Goal: Information Seeking & Learning: Learn about a topic

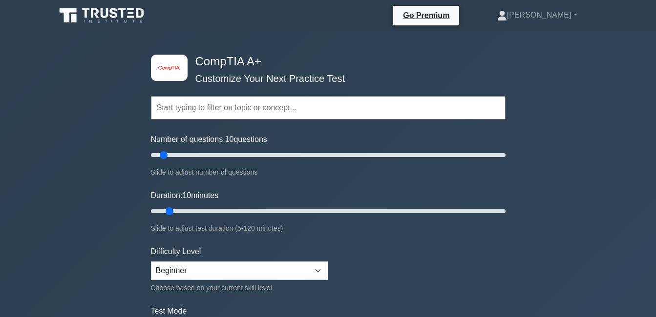
click at [311, 109] on input "text" at bounding box center [328, 107] width 354 height 23
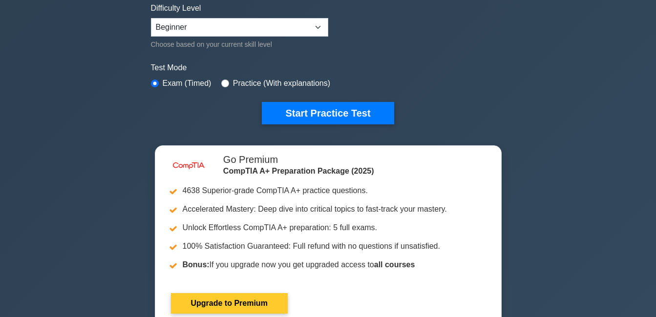
scroll to position [146, 0]
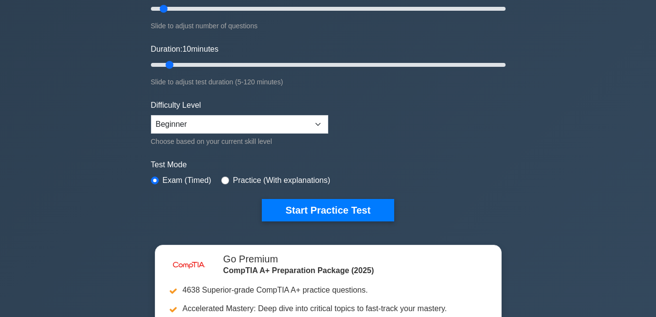
click at [349, 192] on form "Topics Hardware Operating Systems Networking Security Troubleshooting Mobile De…" at bounding box center [328, 71] width 354 height 302
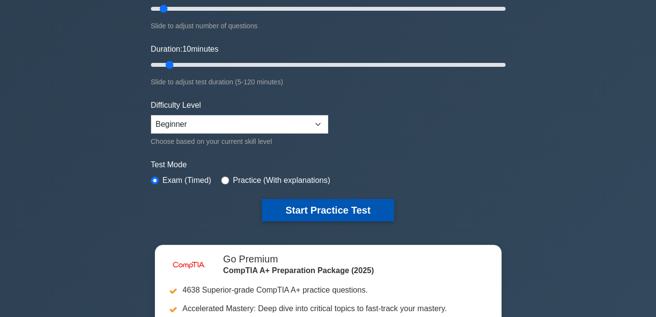
click at [351, 202] on button "Start Practice Test" at bounding box center [328, 210] width 132 height 22
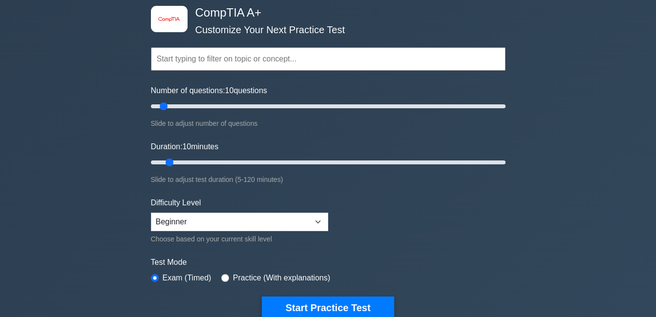
scroll to position [0, 0]
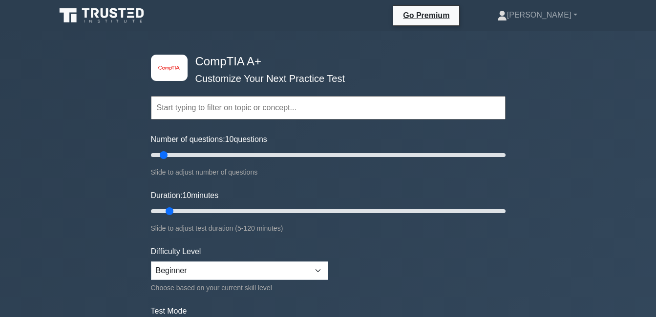
click at [212, 109] on input "text" at bounding box center [328, 107] width 354 height 23
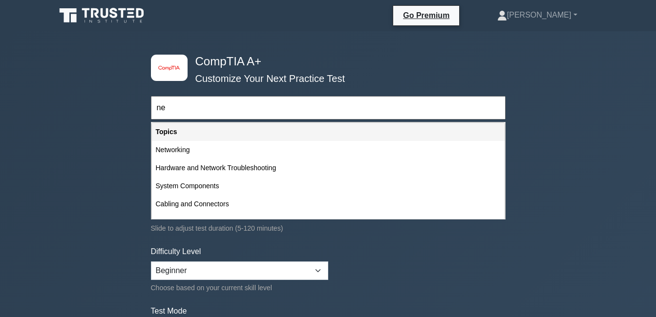
type input "n"
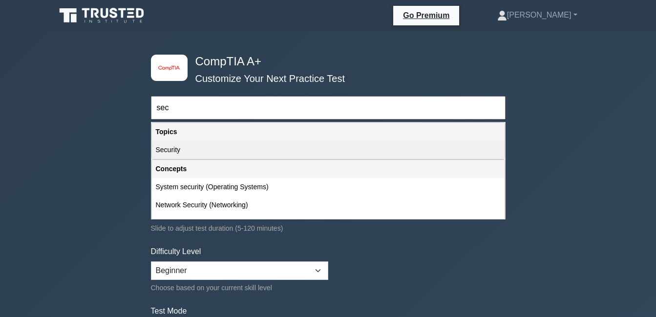
click at [231, 152] on div "Security" at bounding box center [328, 150] width 353 height 18
type input "Security"
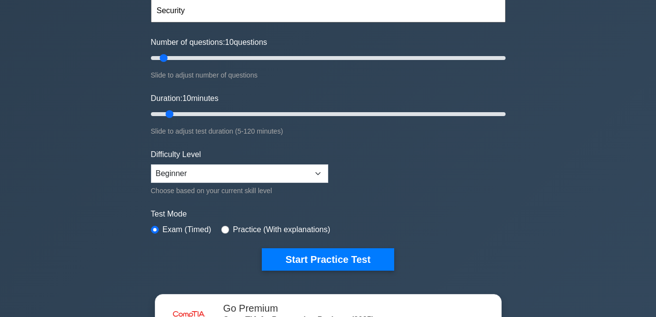
scroll to position [98, 0]
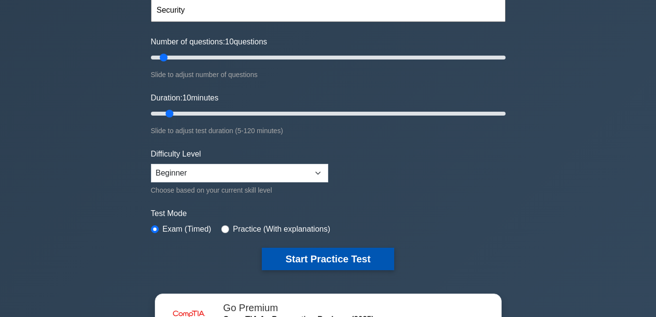
click at [330, 250] on button "Start Practice Test" at bounding box center [328, 259] width 132 height 22
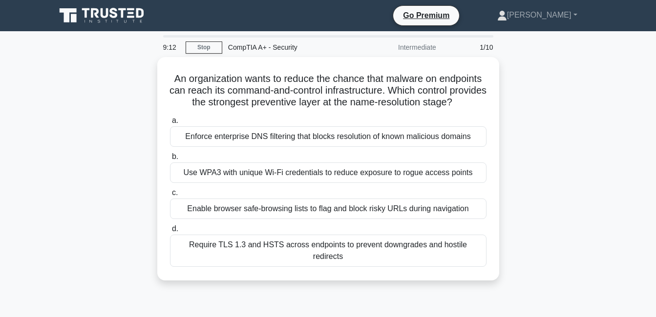
click at [562, 175] on div "An organization wants to reduce the chance that malware on endpoints can reach …" at bounding box center [328, 174] width 557 height 235
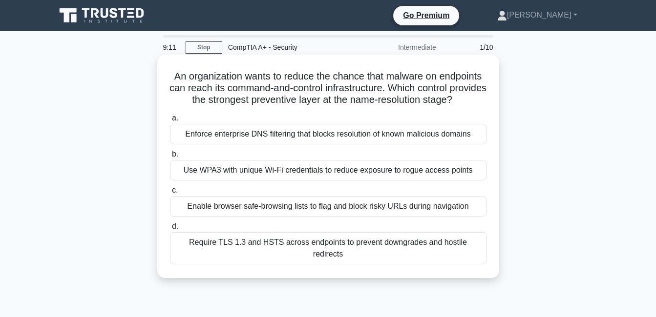
click at [242, 121] on div "An organization wants to reduce the chance that malware on endpoints can reach …" at bounding box center [328, 167] width 334 height 216
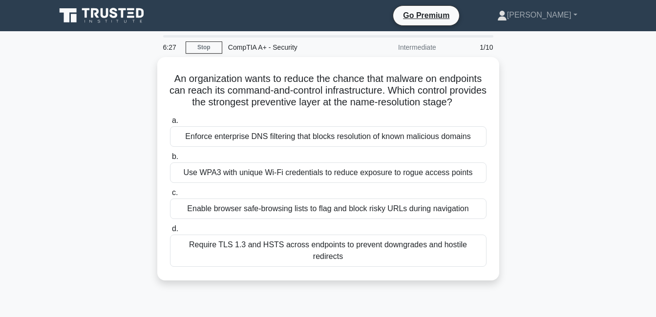
drag, startPoint x: 169, startPoint y: 67, endPoint x: 148, endPoint y: 65, distance: 20.6
click at [148, 65] on div "An organization wants to reduce the chance that malware on endpoints can reach …" at bounding box center [328, 174] width 557 height 235
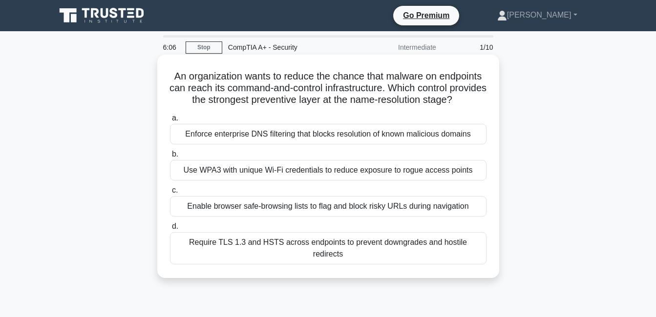
click at [228, 181] on div "Use WPA3 with unique Wi‑Fi credentials to reduce exposure to rogue access points" at bounding box center [328, 170] width 316 height 21
click at [170, 158] on input "b. Use WPA3 with unique Wi‑Fi credentials to reduce exposure to rogue access po…" at bounding box center [170, 154] width 0 height 6
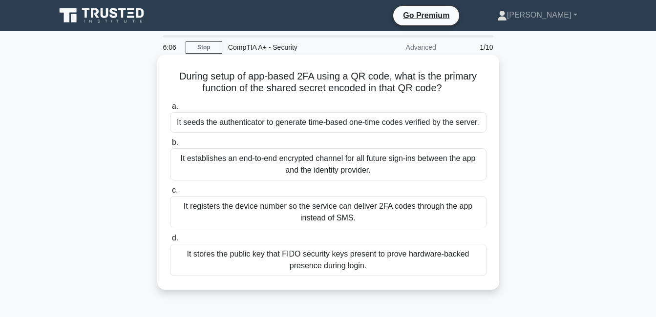
click at [234, 170] on div "It establishes an end-to-end encrypted channel for all future sign-ins between …" at bounding box center [328, 164] width 316 height 32
click at [170, 146] on input "b. It establishes an end-to-end encrypted channel for all future sign-ins betwe…" at bounding box center [170, 143] width 0 height 6
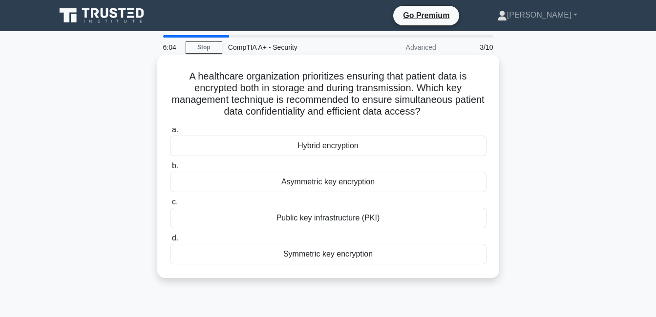
click at [249, 188] on div "Asymmetric key encryption" at bounding box center [328, 182] width 316 height 21
click at [170, 169] on input "b. Asymmetric key encryption" at bounding box center [170, 166] width 0 height 6
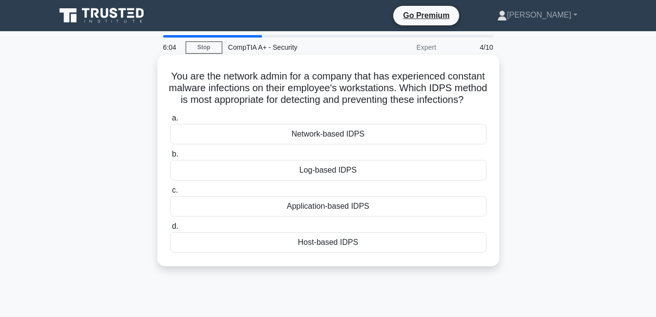
click at [239, 181] on div "Log-based IDPS" at bounding box center [328, 170] width 316 height 21
click at [170, 158] on input "b. Log-based IDPS" at bounding box center [170, 154] width 0 height 6
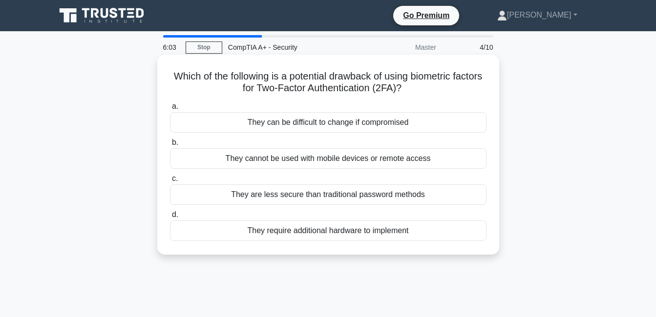
click at [248, 173] on label "c. They are less secure than traditional password methods" at bounding box center [328, 189] width 316 height 32
click at [170, 176] on input "c. They are less secure than traditional password methods" at bounding box center [170, 179] width 0 height 6
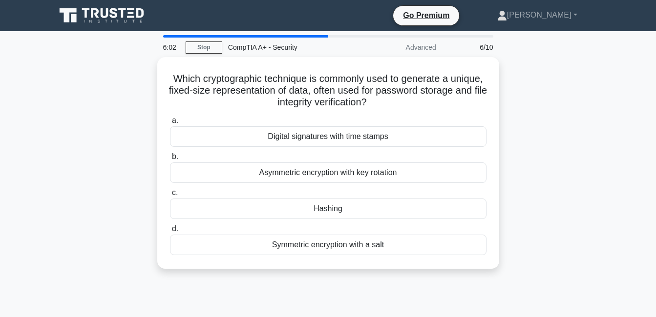
click at [249, 163] on div "Asymmetric encryption with key rotation" at bounding box center [328, 173] width 316 height 21
click at [170, 160] on input "b. Asymmetric encryption with key rotation" at bounding box center [170, 157] width 0 height 6
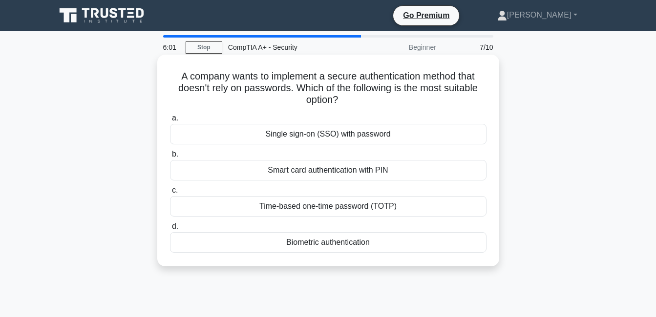
click at [250, 163] on div "Smart card authentication with PIN" at bounding box center [328, 170] width 316 height 21
click at [170, 158] on input "b. Smart card authentication with PIN" at bounding box center [170, 154] width 0 height 6
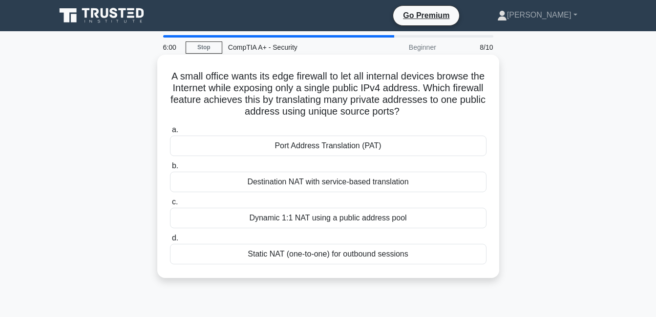
click at [246, 172] on div "Destination NAT with service-based translation" at bounding box center [328, 182] width 316 height 21
click at [170, 169] on input "b. Destination NAT with service-based translation" at bounding box center [170, 166] width 0 height 6
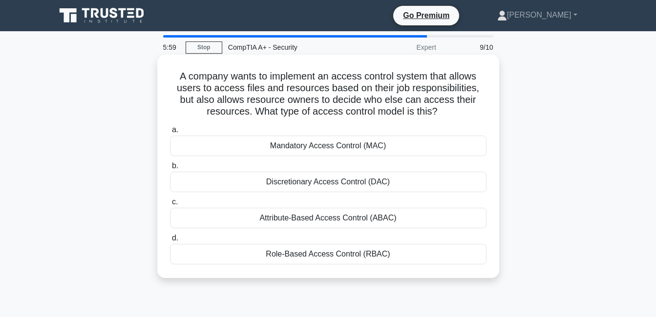
click at [247, 180] on div "Discretionary Access Control (DAC)" at bounding box center [328, 182] width 316 height 21
click at [170, 169] on input "b. Discretionary Access Control (DAC)" at bounding box center [170, 166] width 0 height 6
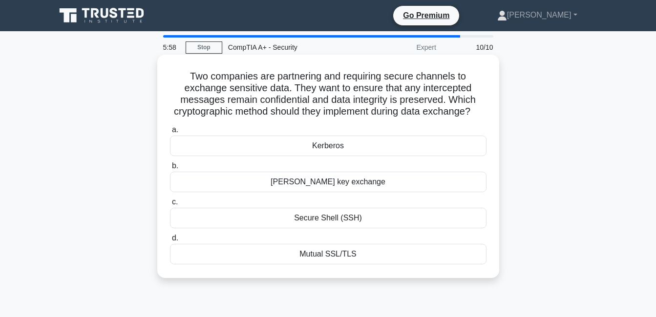
click at [245, 192] on div "Diffie-Hellman key exchange" at bounding box center [328, 182] width 316 height 21
click at [170, 169] on input "b. Diffie-Hellman key exchange" at bounding box center [170, 166] width 0 height 6
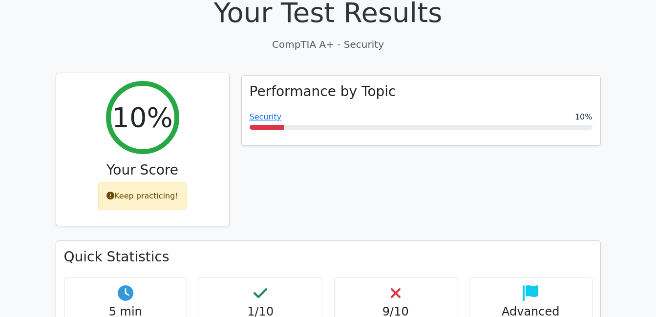
scroll to position [244, 0]
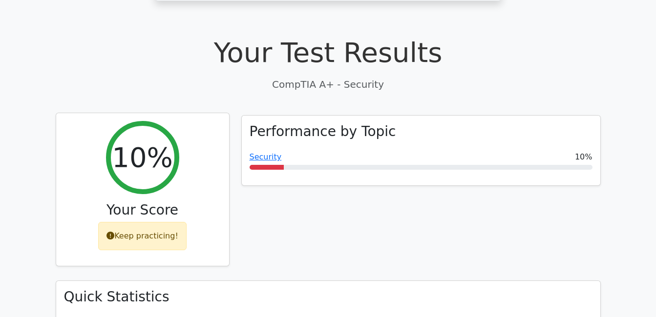
click at [138, 222] on div "Keep practicing!" at bounding box center [142, 236] width 88 height 28
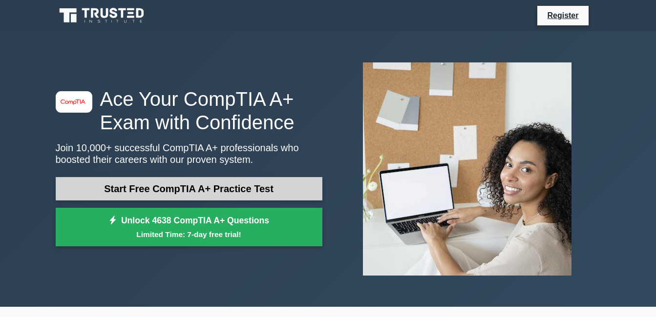
click at [207, 183] on link "Start Free CompTIA A+ Practice Test" at bounding box center [189, 188] width 267 height 23
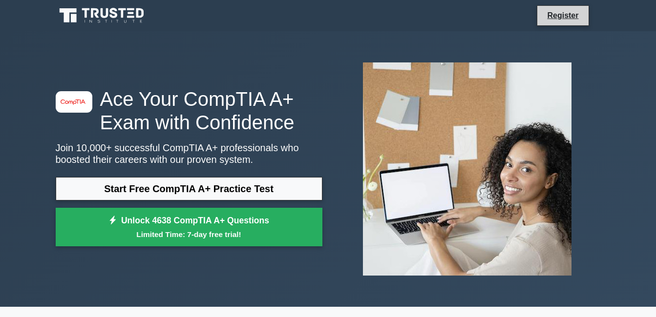
click at [556, 22] on li "Register" at bounding box center [563, 15] width 52 height 21
click at [567, 11] on link "Register" at bounding box center [562, 15] width 43 height 12
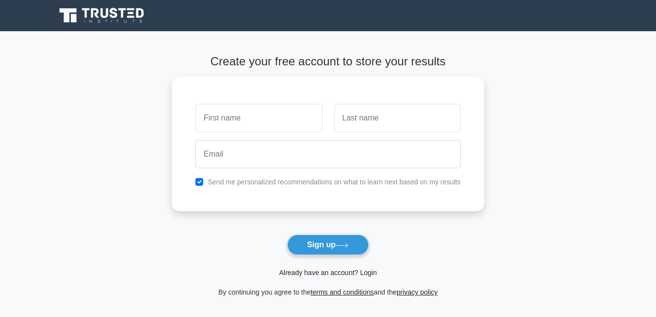
click at [314, 277] on link "Already have an account? Login" at bounding box center [328, 273] width 98 height 8
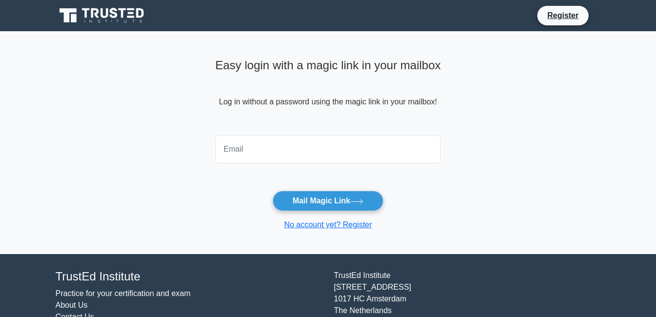
click at [334, 150] on input "email" at bounding box center [328, 149] width 226 height 28
type input "anonayaaron400@gmail.com"
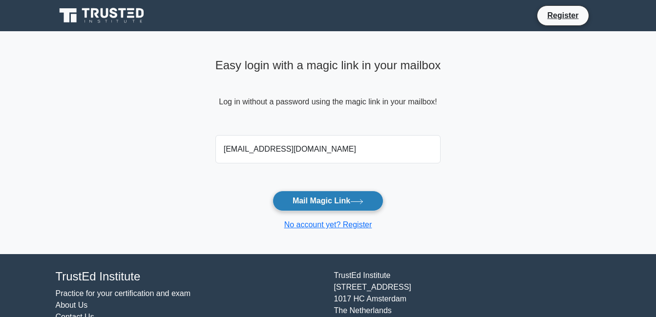
click at [326, 196] on button "Mail Magic Link" at bounding box center [327, 201] width 111 height 21
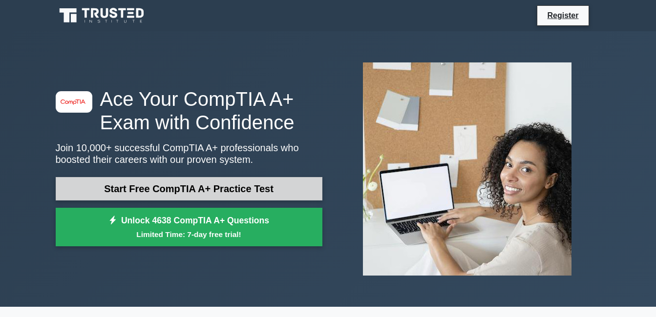
click at [186, 190] on link "Start Free CompTIA A+ Practice Test" at bounding box center [189, 188] width 267 height 23
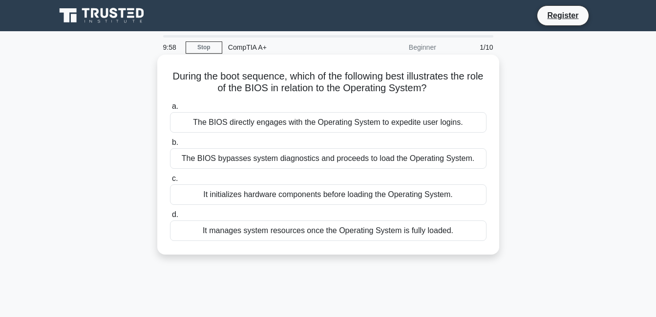
click at [193, 122] on div "The BIOS directly engages with the Operating System to expedite user logins." at bounding box center [328, 122] width 316 height 21
click at [170, 110] on input "a. The BIOS directly engages with the Operating System to expedite user logins." at bounding box center [170, 107] width 0 height 6
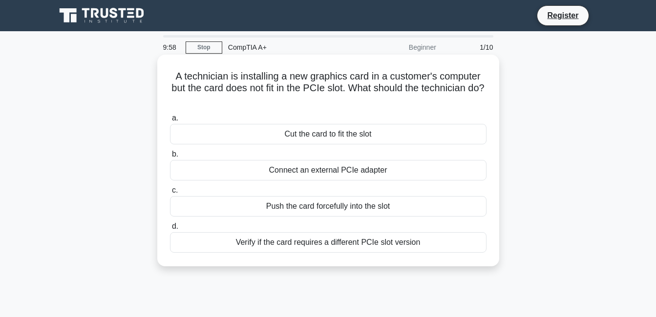
click at [201, 128] on div "Cut the card to fit the slot" at bounding box center [328, 134] width 316 height 21
click at [170, 122] on input "a. Cut the card to fit the slot" at bounding box center [170, 118] width 0 height 6
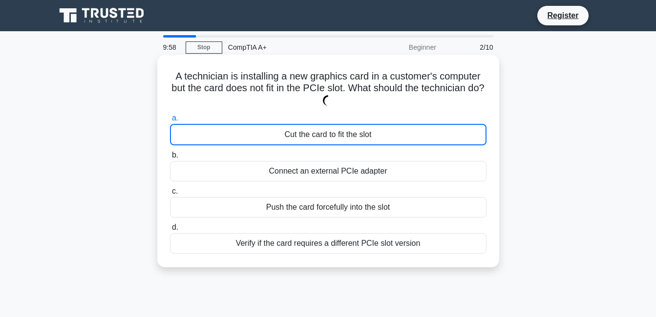
click at [201, 133] on div "Cut the card to fit the slot" at bounding box center [328, 134] width 316 height 21
click at [170, 122] on input "a. Cut the card to fit the slot" at bounding box center [170, 118] width 0 height 6
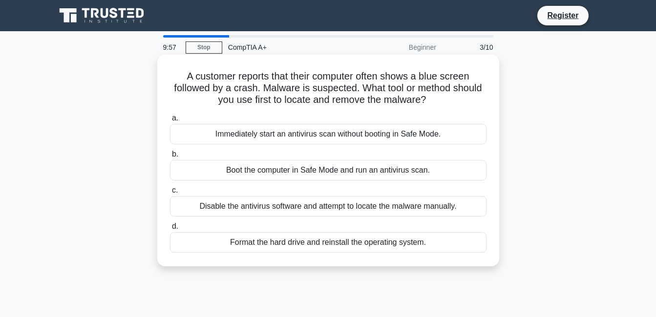
click at [201, 134] on div "Immediately start an antivirus scan without booting in Safe Mode." at bounding box center [328, 134] width 316 height 21
click at [170, 122] on input "a. Immediately start an antivirus scan without booting in Safe Mode." at bounding box center [170, 118] width 0 height 6
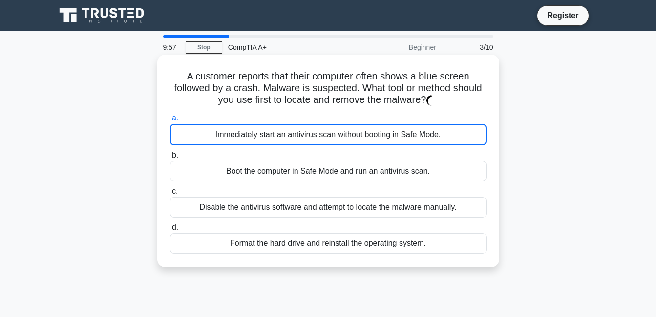
click at [201, 134] on div "Immediately start an antivirus scan without booting in Safe Mode." at bounding box center [328, 134] width 316 height 21
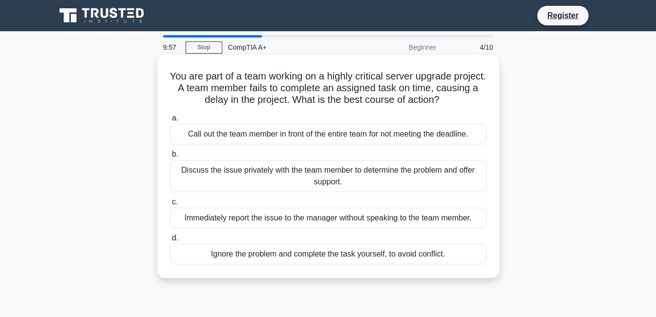
click at [201, 135] on div "Call out the team member in front of the entire team for not meeting the deadli…" at bounding box center [328, 134] width 316 height 21
click at [170, 122] on input "a. Call out the team member in front of the entire team for not meeting the dea…" at bounding box center [170, 118] width 0 height 6
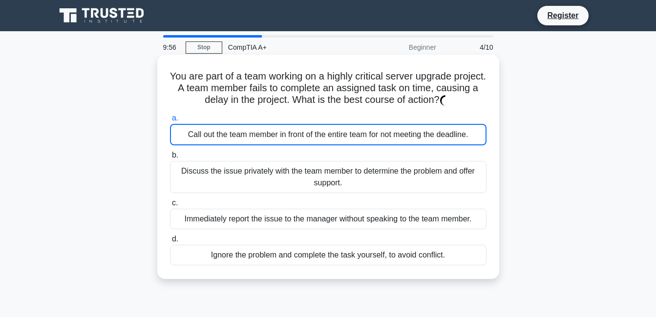
click at [201, 135] on div "Call out the team member in front of the entire team for not meeting the deadli…" at bounding box center [328, 134] width 316 height 21
click at [170, 122] on input "a. Call out the team member in front of the entire team for not meeting the dea…" at bounding box center [170, 118] width 0 height 6
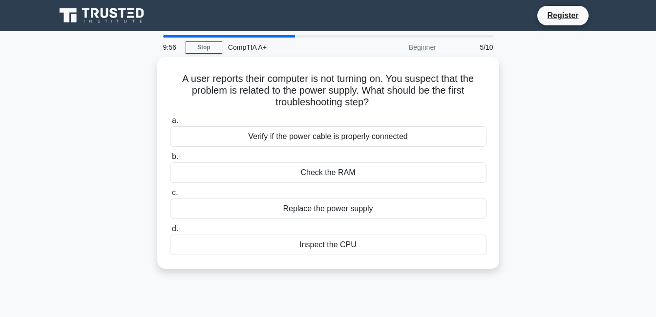
click at [201, 135] on div "Verify if the power cable is properly connected" at bounding box center [328, 136] width 316 height 21
click at [170, 124] on input "a. Verify if the power cable is properly connected" at bounding box center [170, 121] width 0 height 6
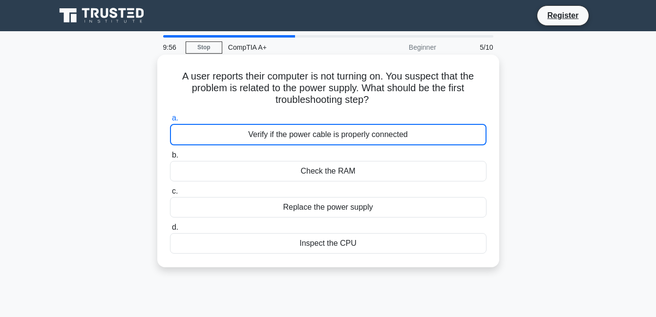
click at [201, 135] on div "Verify if the power cable is properly connected" at bounding box center [328, 134] width 316 height 21
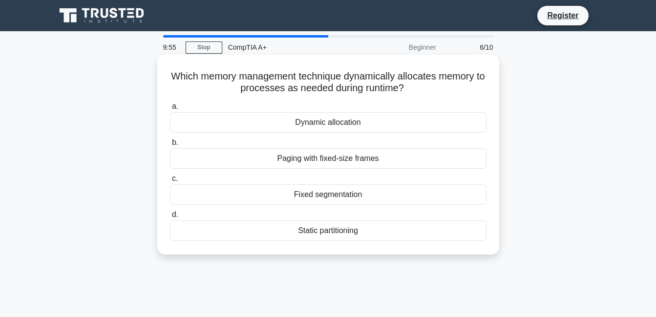
click at [202, 135] on div "a. Dynamic allocation b. Paging with fixed-size frames c. d." at bounding box center [328, 171] width 328 height 145
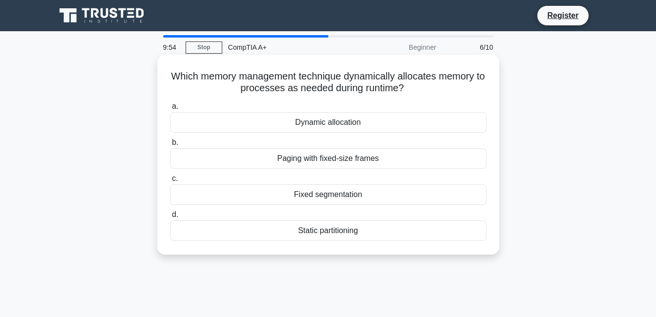
click at [202, 135] on div "a. Dynamic allocation b. Paging with fixed-size frames c. d." at bounding box center [328, 171] width 328 height 145
drag, startPoint x: 202, startPoint y: 135, endPoint x: 202, endPoint y: 125, distance: 9.3
click at [202, 125] on div "Dynamic allocation" at bounding box center [328, 122] width 316 height 21
click at [170, 110] on input "a. Dynamic allocation" at bounding box center [170, 107] width 0 height 6
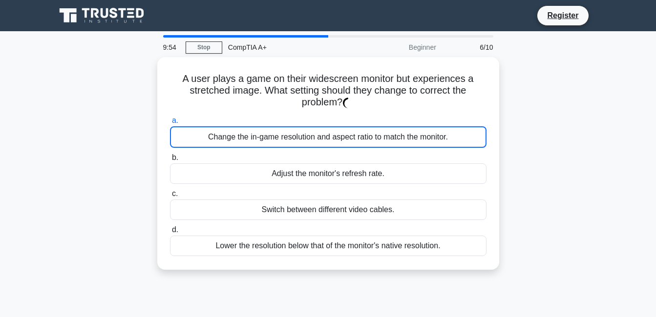
click at [202, 126] on div "Change the in-game resolution and aspect ratio to match the monitor." at bounding box center [328, 136] width 316 height 21
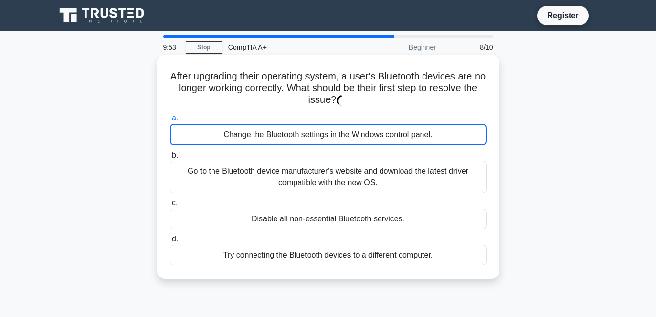
click at [201, 126] on div "Change the Bluetooth settings in the Windows control panel." at bounding box center [328, 134] width 316 height 21
click at [200, 127] on div "Change the Bluetooth settings in the Windows control panel." at bounding box center [328, 134] width 316 height 21
click at [170, 122] on input "a. Change the Bluetooth settings in the Windows control panel." at bounding box center [170, 118] width 0 height 6
click at [200, 128] on div "Change the Bluetooth settings in the Windows control panel." at bounding box center [328, 134] width 316 height 21
click at [170, 122] on input "a. Change the Bluetooth settings in the Windows control panel." at bounding box center [170, 118] width 0 height 6
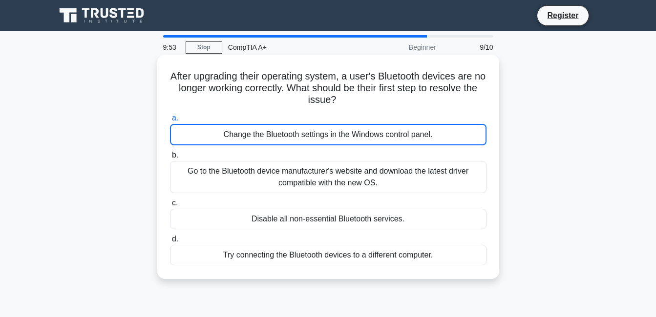
click at [200, 128] on div "Change the Bluetooth settings in the Windows control panel." at bounding box center [328, 134] width 316 height 21
click at [170, 122] on input "a. Change the Bluetooth settings in the Windows control panel." at bounding box center [170, 118] width 0 height 6
click at [200, 128] on div "Change the Bluetooth settings in the Windows control panel." at bounding box center [328, 134] width 316 height 21
click at [170, 122] on input "a. Change the Bluetooth settings in the Windows control panel." at bounding box center [170, 118] width 0 height 6
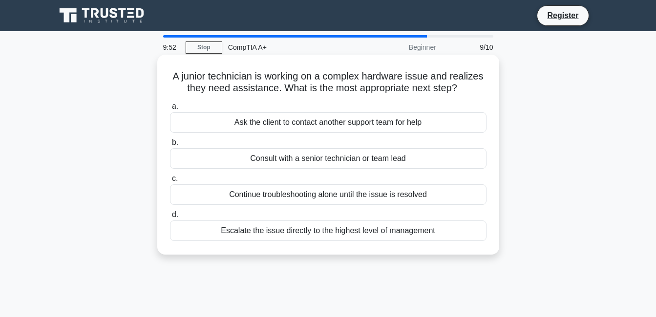
click at [200, 128] on div "Ask the client to contact another support team for help" at bounding box center [328, 122] width 316 height 21
click at [170, 110] on input "a. Ask the client to contact another support team for help" at bounding box center [170, 107] width 0 height 6
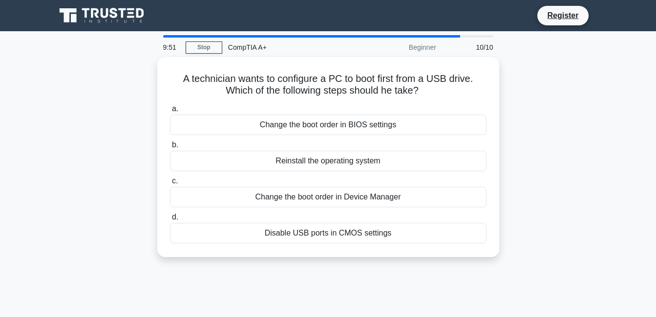
click at [200, 128] on div "Change the boot order in BIOS settings" at bounding box center [328, 125] width 316 height 21
click at [170, 112] on input "a. Change the boot order in BIOS settings" at bounding box center [170, 109] width 0 height 6
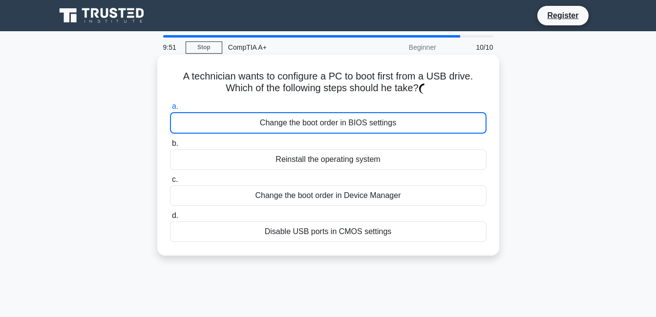
click at [200, 127] on div "Change the boot order in BIOS settings" at bounding box center [328, 122] width 316 height 21
click at [170, 110] on input "a. Change the boot order in BIOS settings" at bounding box center [170, 107] width 0 height 6
click at [200, 127] on div "Change the boot order in BIOS settings" at bounding box center [328, 122] width 316 height 21
click at [170, 110] on input "a. Change the boot order in BIOS settings" at bounding box center [170, 107] width 0 height 6
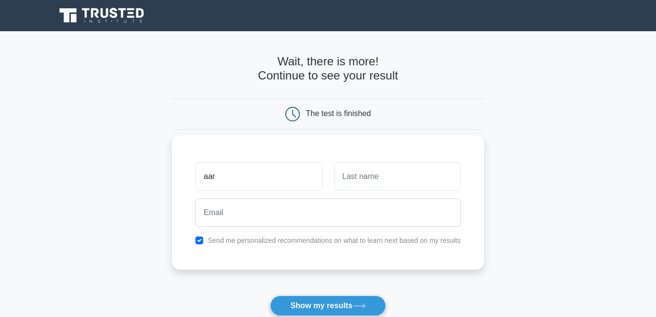
type input "[PERSON_NAME]"
type input "Anonay`"
type input "[EMAIL_ADDRESS][DOMAIN_NAME]"
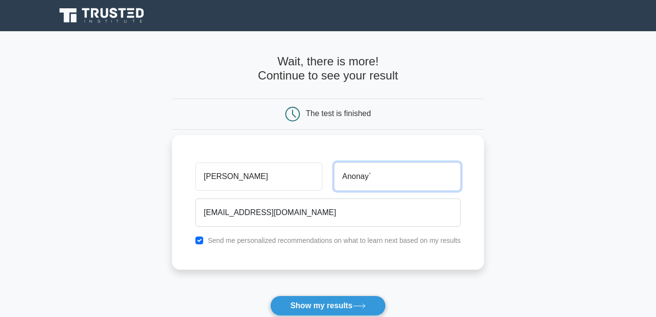
click at [367, 181] on input "Anonay`" at bounding box center [397, 177] width 126 height 28
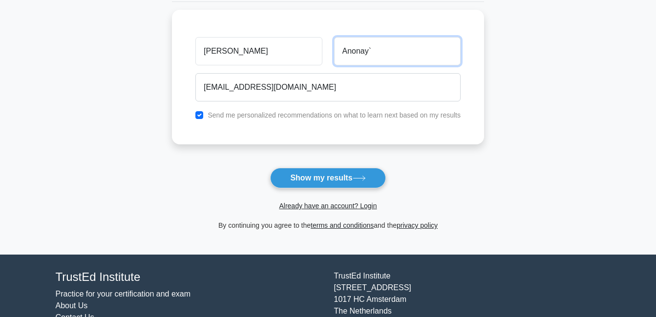
scroll to position [146, 0]
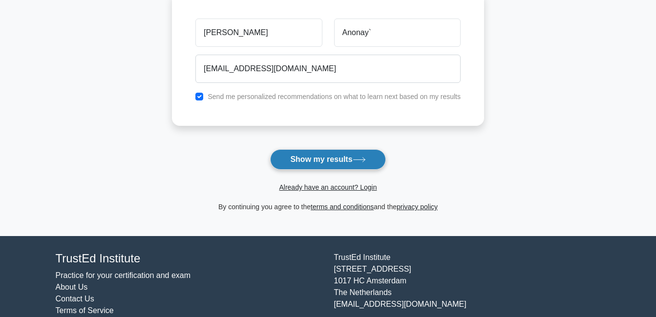
click at [326, 160] on button "Show my results" at bounding box center [327, 159] width 115 height 21
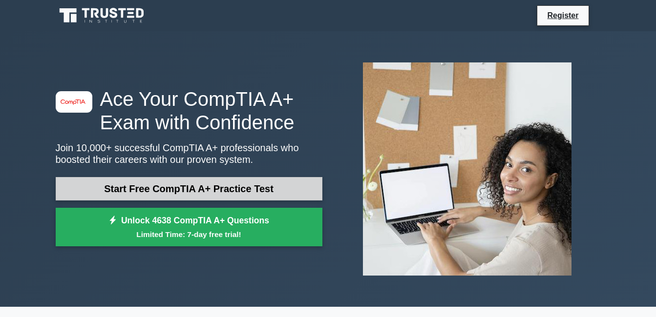
click at [192, 183] on link "Start Free CompTIA A+ Practice Test" at bounding box center [189, 188] width 267 height 23
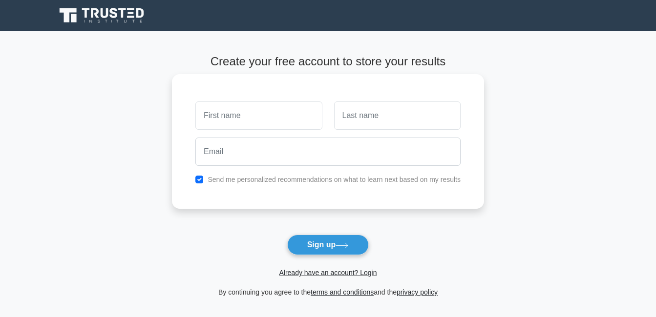
click at [238, 111] on input "text" at bounding box center [258, 116] width 126 height 28
type input "Aaron"
type input "Anonay`"
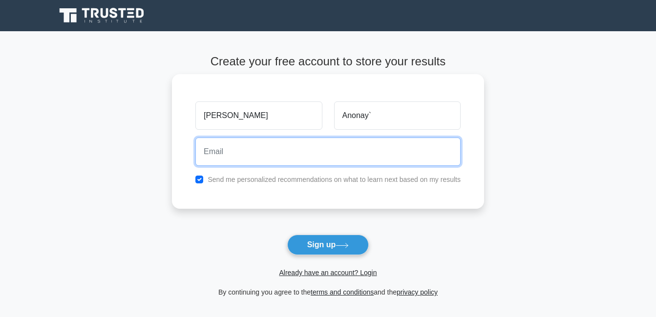
type input "anonayaaron400@gmail.com"
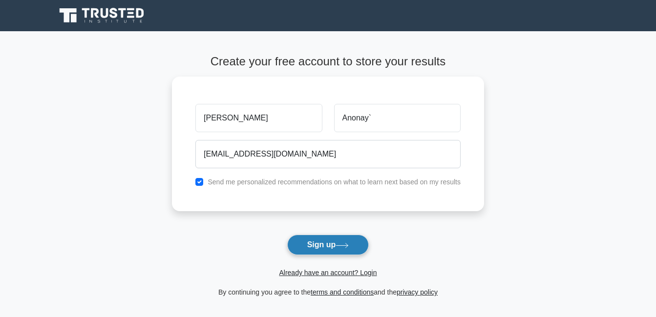
click at [326, 254] on button "Sign up" at bounding box center [328, 245] width 82 height 21
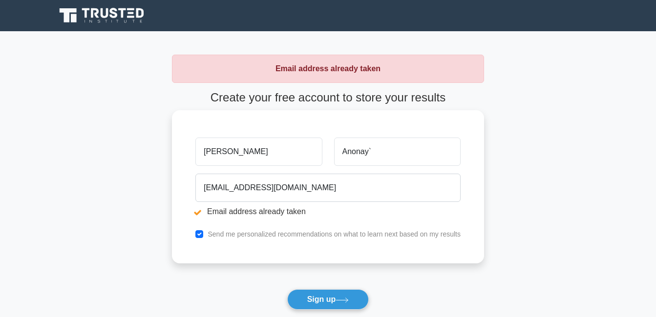
click at [271, 154] on input "[PERSON_NAME]" at bounding box center [258, 152] width 126 height 28
type input "a"
type input "Anonay"
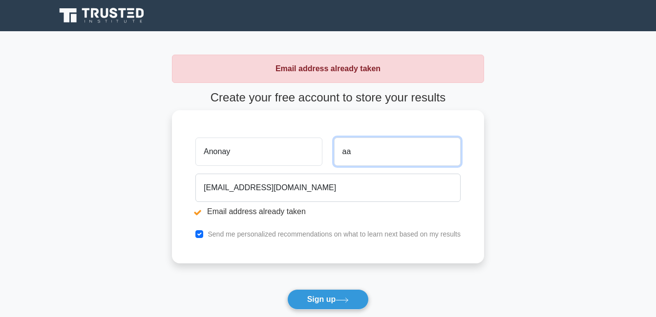
type input "a"
type input "[PERSON_NAME]"
click at [287, 290] on button "Sign up" at bounding box center [328, 300] width 82 height 21
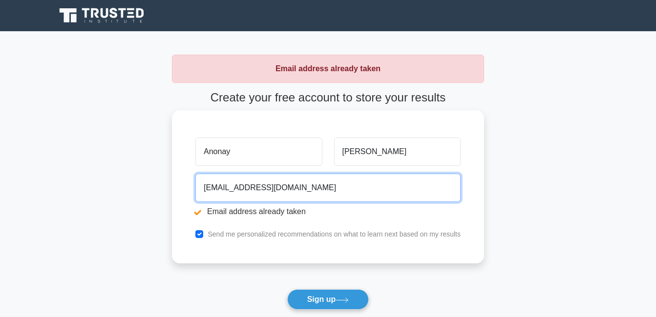
click at [332, 194] on input "[EMAIL_ADDRESS][DOMAIN_NAME]" at bounding box center [327, 188] width 265 height 28
click at [265, 187] on input "anonayaaron400@gmail.com" at bounding box center [327, 188] width 265 height 28
type input "anonayaaron035@gmail.com"
click at [287, 290] on button "Sign up" at bounding box center [328, 300] width 82 height 21
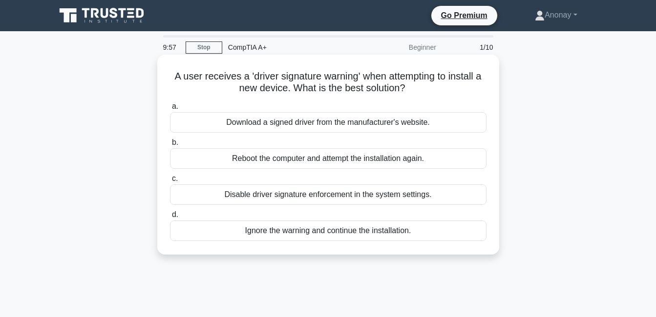
click at [225, 129] on div "Download a signed driver from the manufacturer's website." at bounding box center [328, 122] width 316 height 21
click at [170, 110] on input "a. Download a signed driver from the manufacturer's website." at bounding box center [170, 107] width 0 height 6
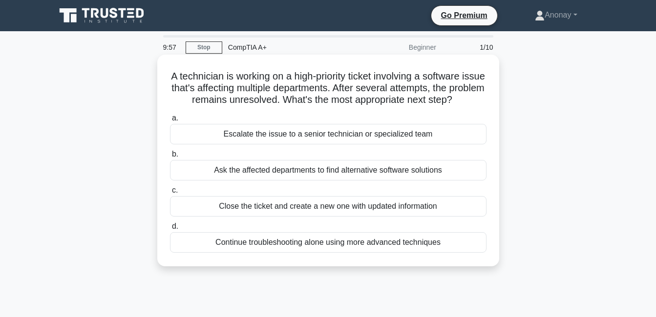
click at [246, 142] on div "Escalate the issue to a senior technician or specialized team" at bounding box center [328, 134] width 316 height 21
click at [170, 122] on input "a. Escalate the issue to a senior technician or specialized team" at bounding box center [170, 118] width 0 height 6
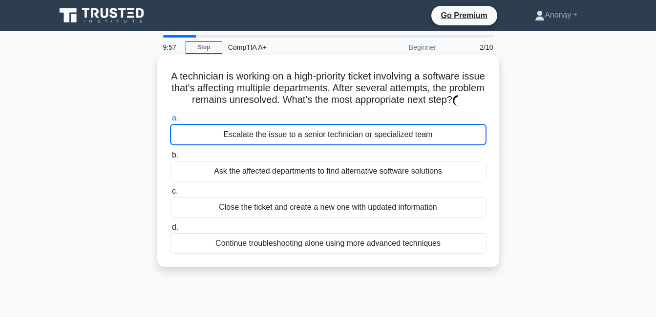
click at [247, 142] on div "Escalate the issue to a senior technician or specialized team" at bounding box center [328, 134] width 316 height 21
click at [170, 122] on input "a. Escalate the issue to a senior technician or specialized team" at bounding box center [170, 118] width 0 height 6
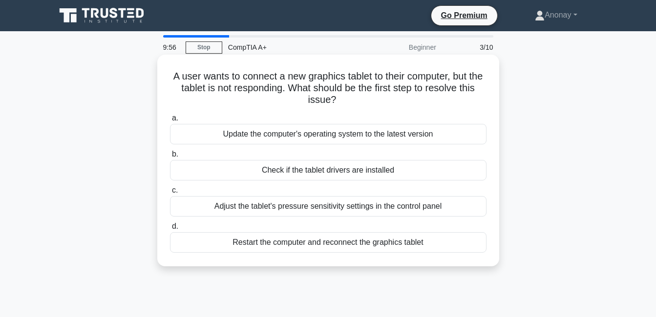
click at [303, 138] on div "Update the computer's operating system to the latest version" at bounding box center [328, 134] width 316 height 21
drag, startPoint x: 310, startPoint y: 139, endPoint x: 318, endPoint y: 140, distance: 8.4
click at [310, 139] on div "Update the computer's operating system to the latest version" at bounding box center [328, 134] width 316 height 21
click at [170, 122] on input "a. Update the computer's operating system to the latest version" at bounding box center [170, 118] width 0 height 6
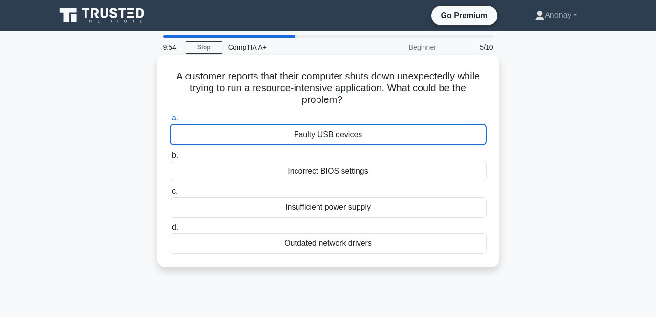
click at [330, 148] on div "a. Faulty USB devices b. Incorrect BIOS settings c." at bounding box center [328, 182] width 328 height 145
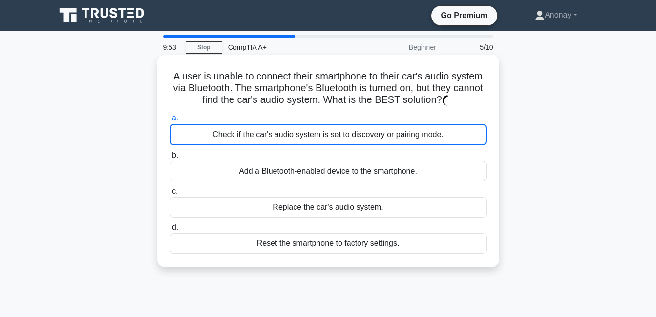
click at [332, 141] on div "Check if the car's audio system is set to discovery or pairing mode." at bounding box center [328, 134] width 316 height 21
click at [170, 122] on input "a. Check if the car's audio system is set to discovery or pairing mode." at bounding box center [170, 118] width 0 height 6
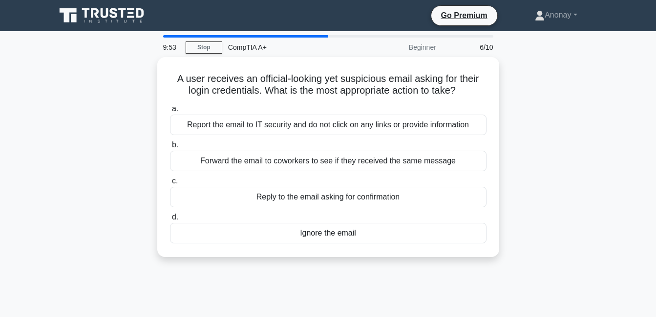
click at [351, 141] on label "b. Forward the email to coworkers to see if they received the same message" at bounding box center [328, 155] width 316 height 32
click at [170, 142] on input "b. Forward the email to coworkers to see if they received the same message" at bounding box center [170, 145] width 0 height 6
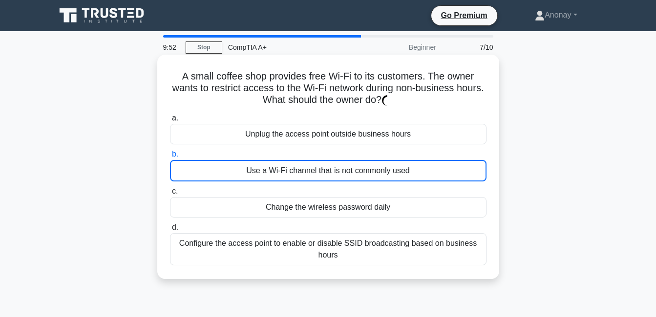
click at [363, 171] on div "Use a Wi-Fi channel that is not commonly used" at bounding box center [328, 170] width 316 height 21
click at [170, 158] on input "b. Use a Wi-Fi channel that is not commonly used" at bounding box center [170, 154] width 0 height 6
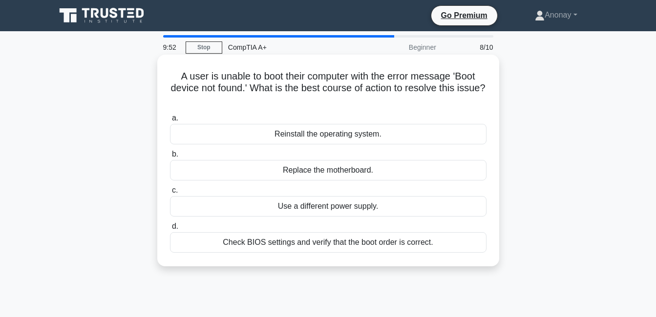
click at [368, 187] on label "c. Use a different power supply." at bounding box center [328, 201] width 316 height 32
click at [170, 187] on input "c. Use a different power supply." at bounding box center [170, 190] width 0 height 6
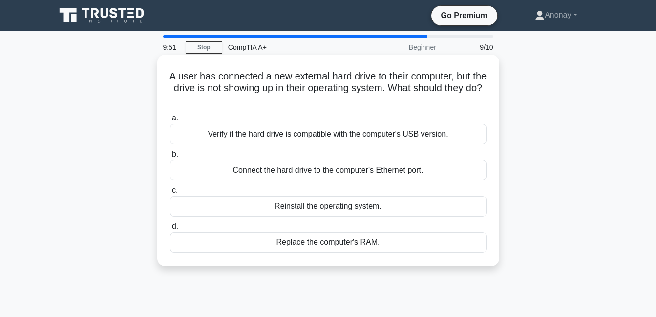
click at [369, 203] on div "Reinstall the operating system." at bounding box center [328, 206] width 316 height 21
click at [170, 194] on input "c. Reinstall the operating system." at bounding box center [170, 190] width 0 height 6
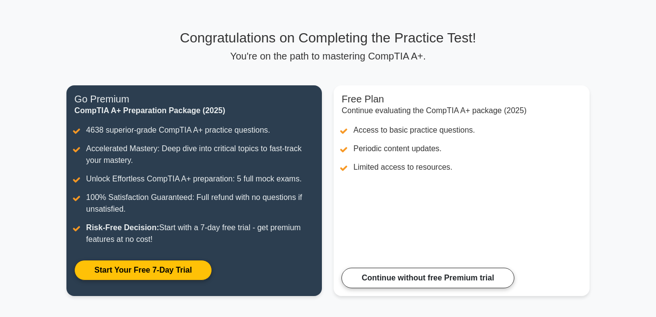
scroll to position [47, 0]
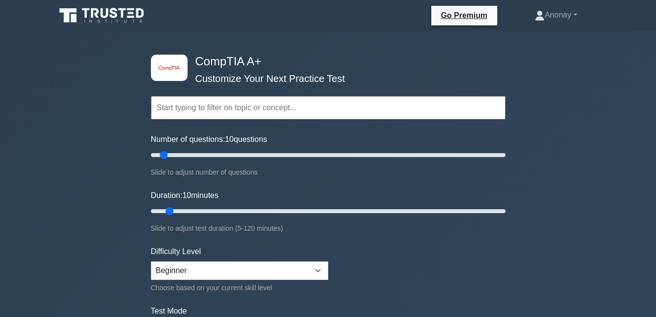
click at [288, 102] on input "text" at bounding box center [328, 107] width 354 height 23
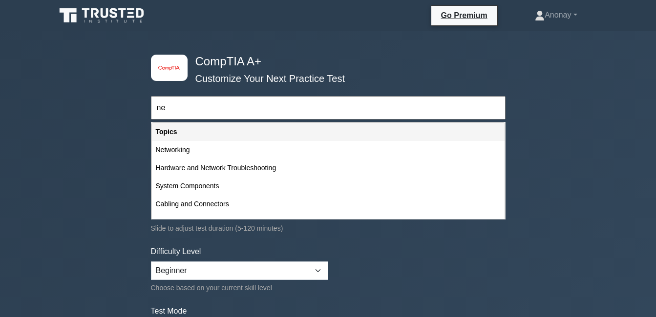
type input "n"
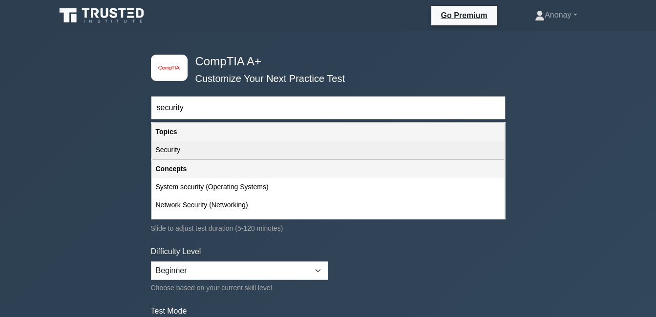
click at [162, 146] on div "Security" at bounding box center [328, 150] width 353 height 18
type input "Security"
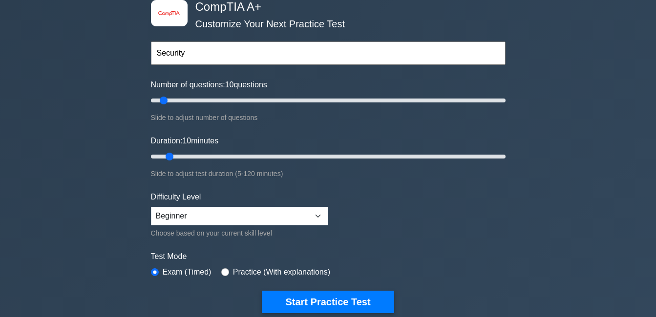
scroll to position [146, 0]
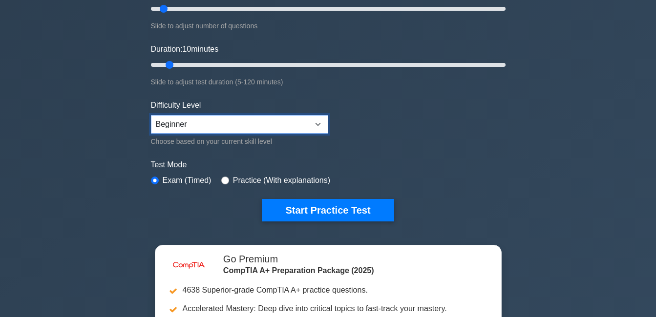
click at [208, 118] on select "Beginner Intermediate Expert" at bounding box center [239, 124] width 177 height 19
click at [151, 115] on select "Beginner Intermediate Expert" at bounding box center [239, 124] width 177 height 19
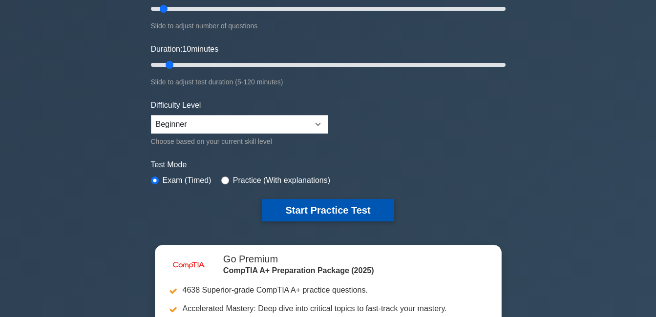
click at [332, 213] on button "Start Practice Test" at bounding box center [328, 210] width 132 height 22
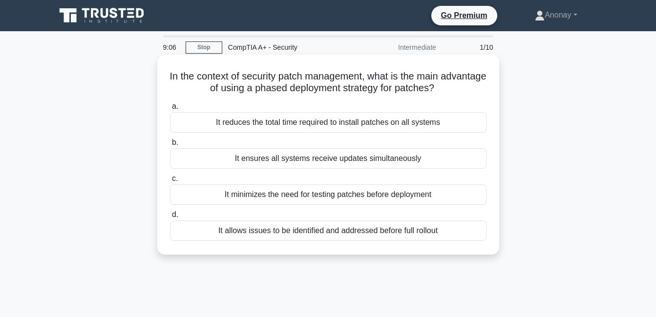
click at [195, 231] on div "It allows issues to be identified and addressed before full rollout" at bounding box center [328, 231] width 316 height 21
click at [170, 218] on input "d. It allows issues to be identified and addressed before full rollout" at bounding box center [170, 215] width 0 height 6
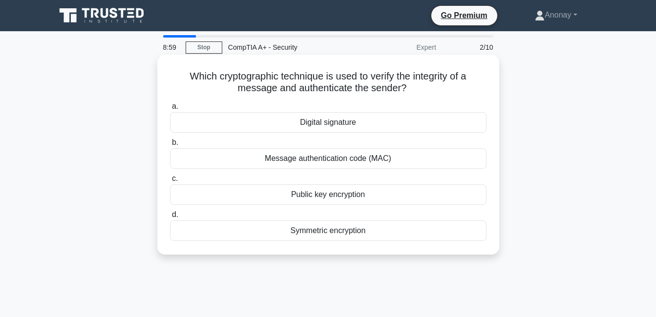
click at [189, 119] on div "Digital signature" at bounding box center [328, 122] width 316 height 21
click at [170, 110] on input "a. Digital signature" at bounding box center [170, 107] width 0 height 6
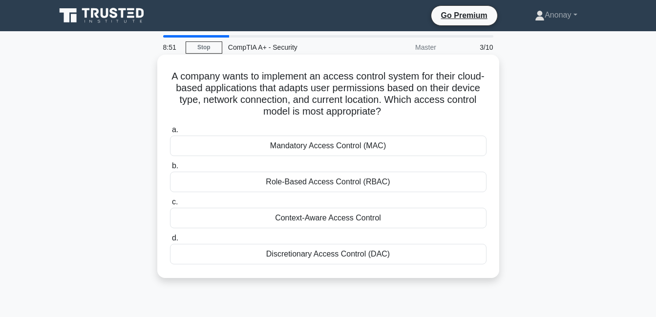
click at [187, 213] on div "Context-Aware Access Control" at bounding box center [328, 218] width 316 height 21
click at [170, 206] on input "c. Context-Aware Access Control" at bounding box center [170, 202] width 0 height 6
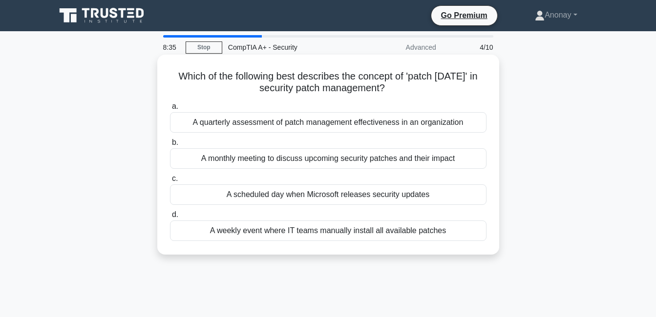
click at [190, 191] on div "A scheduled day when Microsoft releases security updates" at bounding box center [328, 195] width 316 height 21
click at [170, 182] on input "c. A scheduled day when Microsoft releases security updates" at bounding box center [170, 179] width 0 height 6
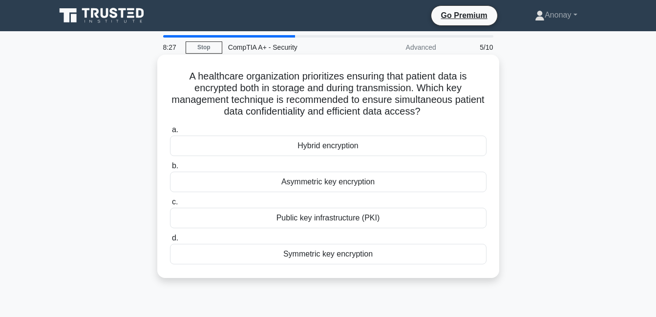
click at [241, 143] on div "Hybrid encryption" at bounding box center [328, 146] width 316 height 21
click at [170, 133] on input "a. Hybrid encryption" at bounding box center [170, 130] width 0 height 6
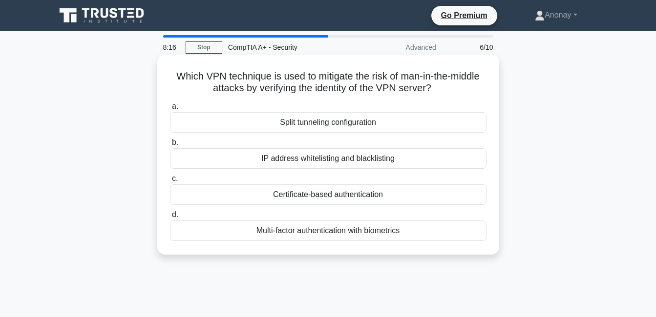
click at [205, 197] on div "Certificate-based authentication" at bounding box center [328, 195] width 316 height 21
click at [170, 182] on input "c. Certificate-based authentication" at bounding box center [170, 179] width 0 height 6
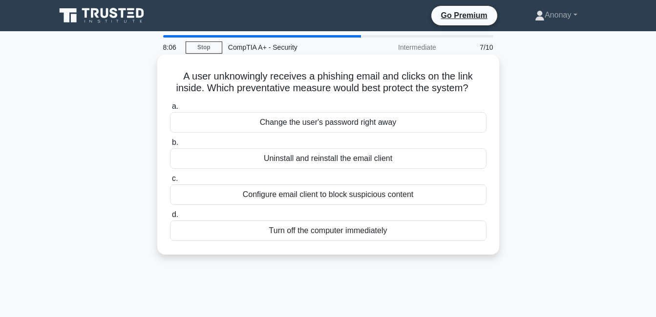
click at [184, 193] on div "Configure email client to block suspicious content" at bounding box center [328, 195] width 316 height 21
click at [170, 182] on input "c. Configure email client to block suspicious content" at bounding box center [170, 179] width 0 height 6
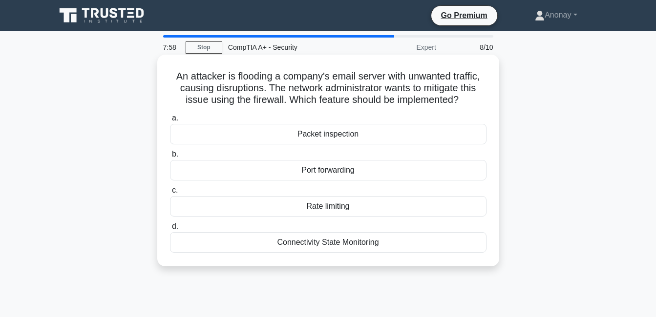
click at [184, 208] on div "Rate limiting" at bounding box center [328, 206] width 316 height 21
click at [170, 194] on input "c. Rate limiting" at bounding box center [170, 190] width 0 height 6
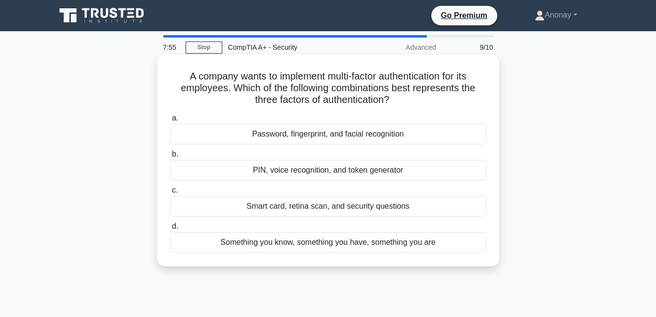
click at [189, 142] on div "Password, fingerprint, and facial recognition" at bounding box center [328, 134] width 316 height 21
click at [170, 122] on input "a. Password, fingerprint, and facial recognition" at bounding box center [170, 118] width 0 height 6
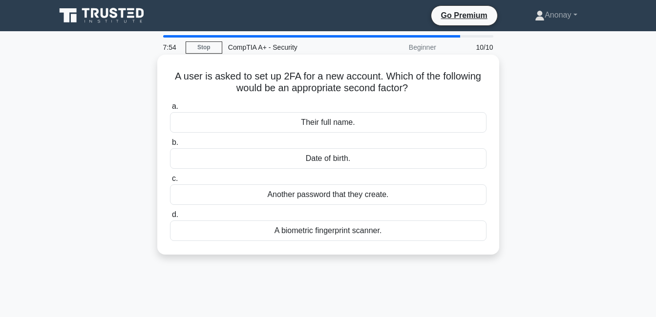
click at [234, 163] on div "Date of birth." at bounding box center [328, 158] width 316 height 21
click at [170, 146] on input "b. Date of birth." at bounding box center [170, 143] width 0 height 6
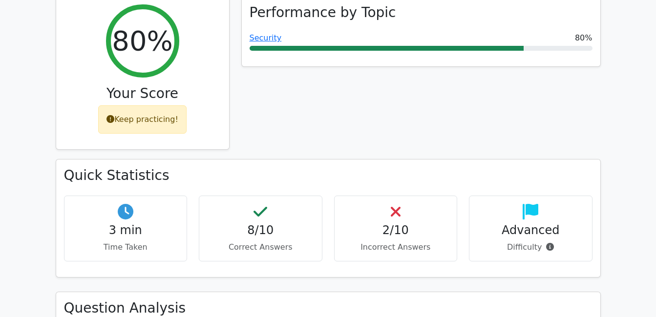
scroll to position [391, 0]
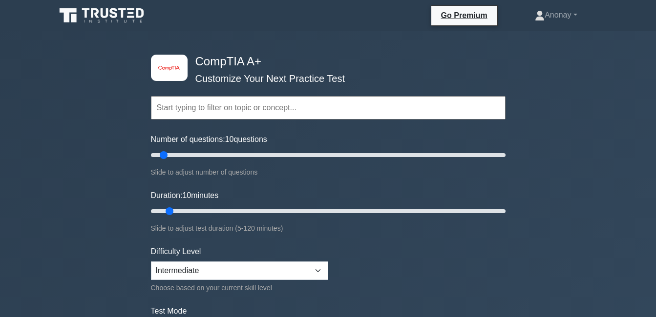
click at [323, 109] on input "text" at bounding box center [328, 107] width 354 height 23
type input "n"
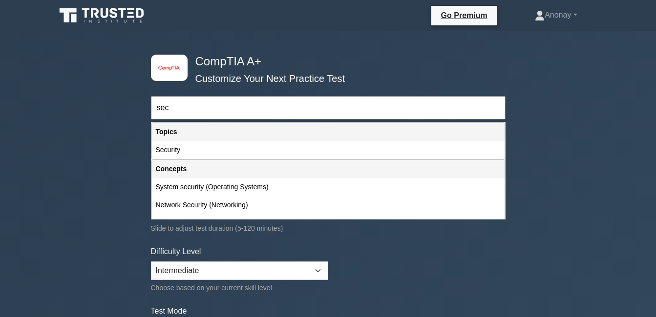
type input "sec"
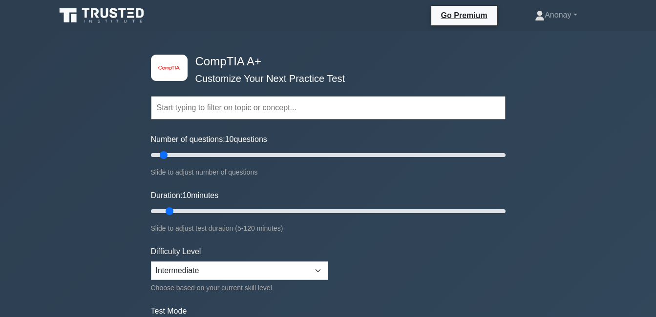
click at [317, 115] on input "text" at bounding box center [328, 107] width 354 height 23
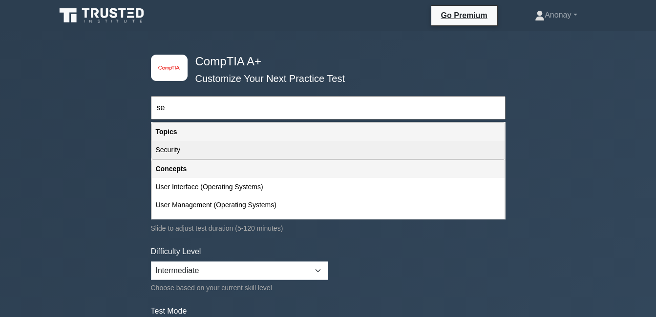
click at [227, 149] on div "Security" at bounding box center [328, 150] width 353 height 18
type input "Security"
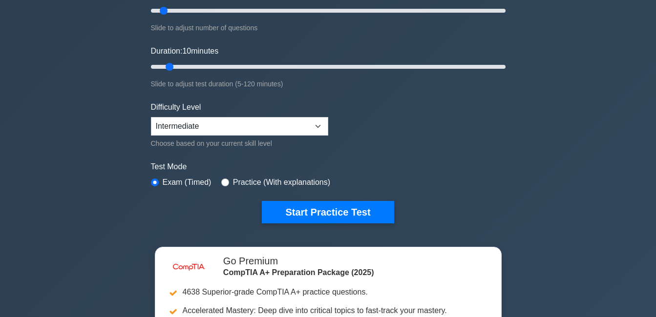
scroll to position [146, 0]
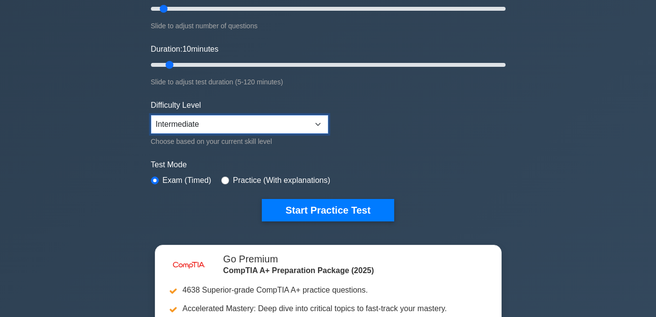
click at [269, 116] on select "Beginner Intermediate Expert" at bounding box center [239, 124] width 177 height 19
select select "beginner"
click at [151, 115] on select "Beginner Intermediate Expert" at bounding box center [239, 124] width 177 height 19
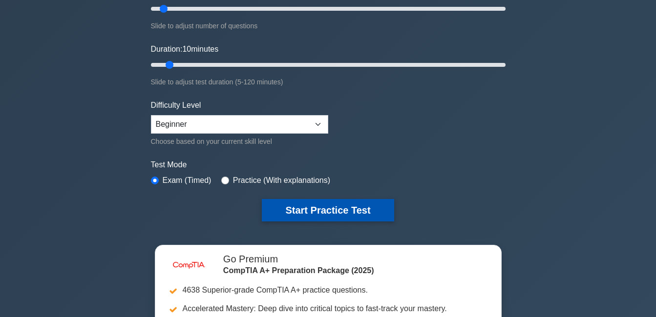
click at [317, 203] on button "Start Practice Test" at bounding box center [328, 210] width 132 height 22
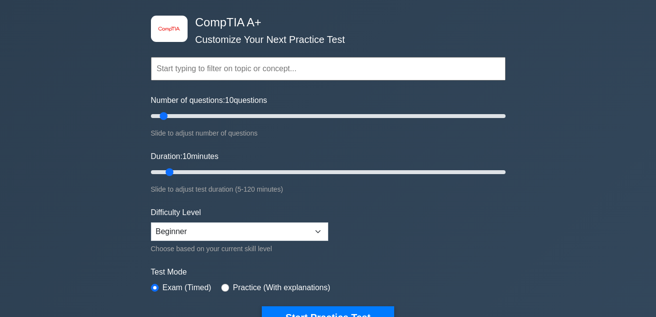
scroll to position [0, 0]
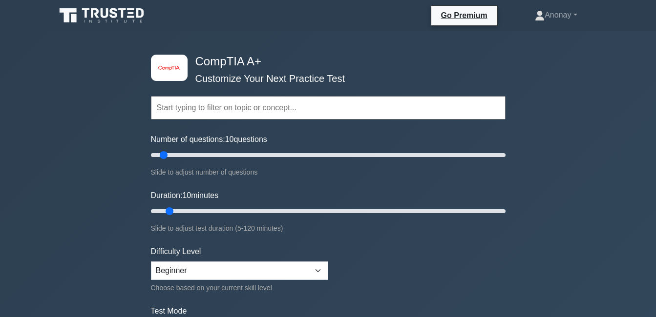
click at [247, 112] on input "text" at bounding box center [328, 107] width 354 height 23
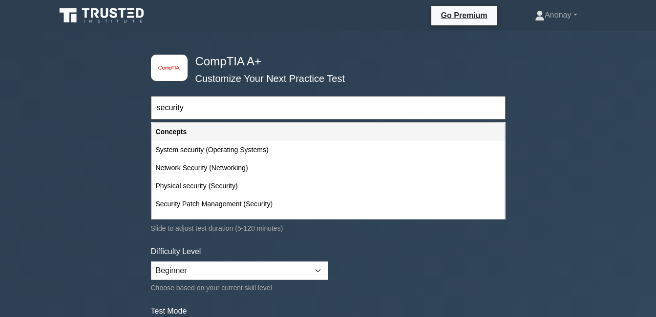
type input "security"
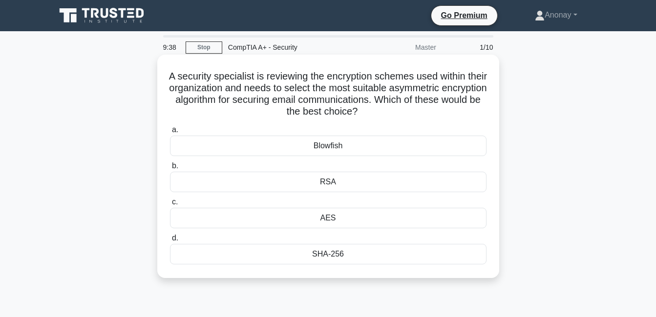
click at [192, 178] on div "RSA" at bounding box center [328, 182] width 316 height 21
click at [170, 169] on input "b. RSA" at bounding box center [170, 166] width 0 height 6
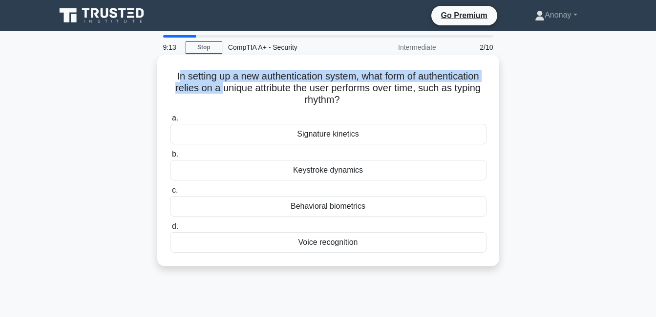
drag, startPoint x: 209, startPoint y: 84, endPoint x: 219, endPoint y: 84, distance: 9.3
click at [219, 84] on h5 "In setting up a new authentication system, what form of authentication relies o…" at bounding box center [328, 88] width 318 height 36
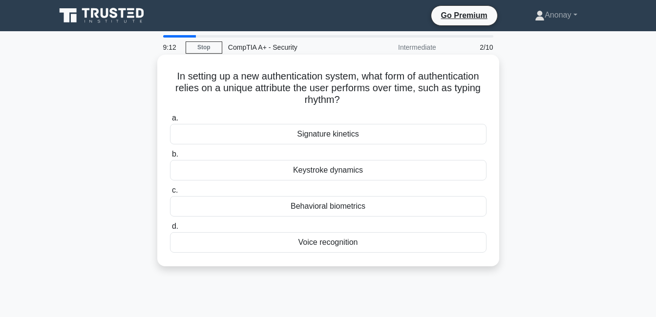
drag, startPoint x: 219, startPoint y: 84, endPoint x: 253, endPoint y: 117, distance: 47.3
click at [253, 117] on label "a. Signature kinetics" at bounding box center [328, 128] width 316 height 32
click at [170, 117] on input "a. Signature kinetics" at bounding box center [170, 118] width 0 height 6
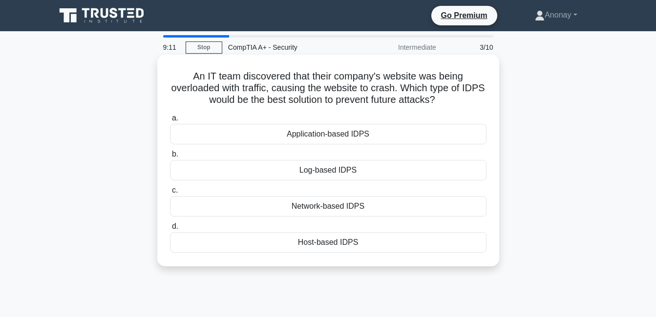
click at [250, 96] on h5 "An IT team discovered that their company's website was being overloaded with tr…" at bounding box center [328, 88] width 318 height 36
click at [238, 126] on div "Application-based IDPS" at bounding box center [328, 134] width 316 height 21
click at [170, 122] on input "a. Application-based IDPS" at bounding box center [170, 118] width 0 height 6
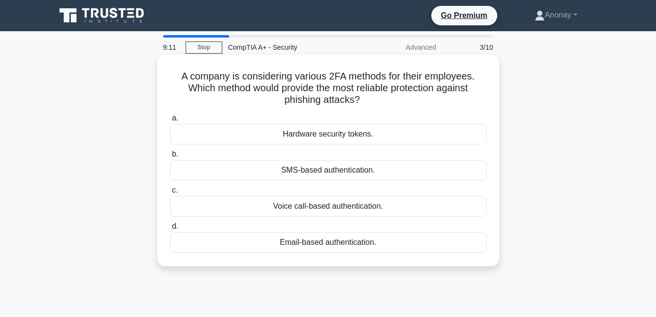
click at [238, 126] on div "Hardware security tokens." at bounding box center [328, 134] width 316 height 21
click at [170, 122] on input "a. Hardware security tokens." at bounding box center [170, 118] width 0 height 6
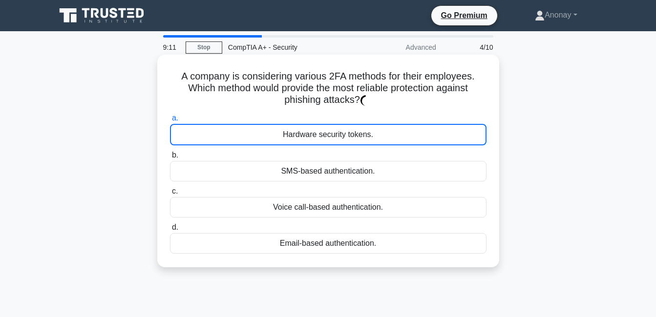
click at [239, 125] on div "Hardware security tokens." at bounding box center [328, 134] width 316 height 21
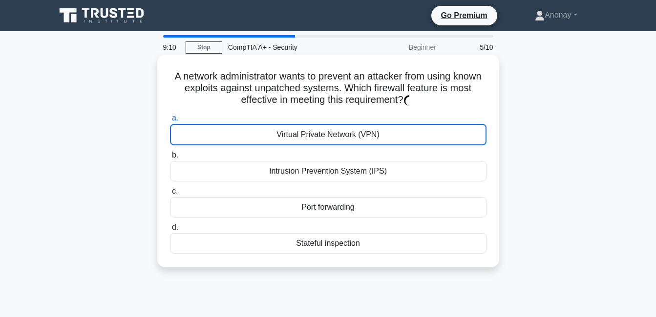
drag, startPoint x: 221, startPoint y: 134, endPoint x: 215, endPoint y: 134, distance: 5.4
click at [220, 134] on div "Virtual Private Network (VPN)" at bounding box center [328, 134] width 316 height 21
drag, startPoint x: 208, startPoint y: 135, endPoint x: 199, endPoint y: 136, distance: 9.8
click at [208, 135] on div "Virtual Private Network (VPN)" at bounding box center [328, 134] width 316 height 21
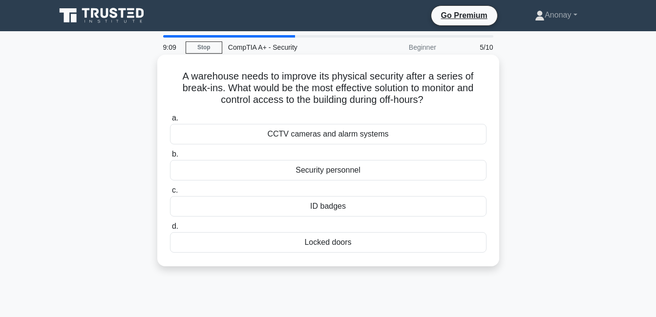
click at [191, 134] on div "CCTV cameras and alarm systems" at bounding box center [328, 134] width 316 height 21
click at [170, 122] on input "a. CCTV cameras and alarm systems" at bounding box center [170, 118] width 0 height 6
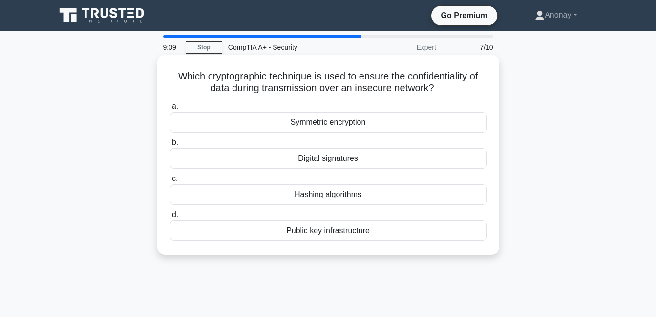
click at [193, 130] on div "Symmetric encryption" at bounding box center [328, 122] width 316 height 21
click at [170, 110] on input "a. Symmetric encryption" at bounding box center [170, 107] width 0 height 6
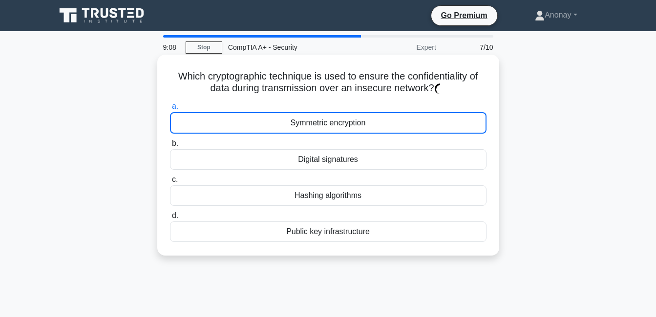
click at [194, 129] on div "Symmetric encryption" at bounding box center [328, 122] width 316 height 21
click at [170, 110] on input "a. Symmetric encryption" at bounding box center [170, 107] width 0 height 6
click at [194, 128] on div "Symmetric encryption" at bounding box center [328, 122] width 316 height 21
click at [170, 110] on input "a. Symmetric encryption" at bounding box center [170, 107] width 0 height 6
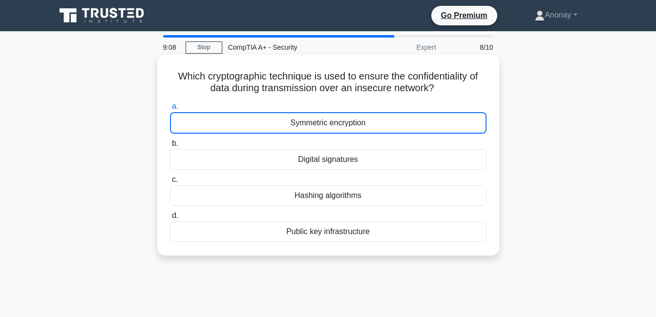
click at [193, 128] on div "Symmetric encryption" at bounding box center [328, 122] width 316 height 21
click at [170, 110] on input "a. Symmetric encryption" at bounding box center [170, 107] width 0 height 6
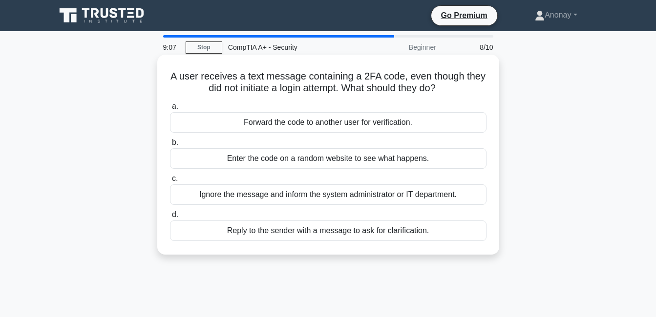
drag, startPoint x: 193, startPoint y: 128, endPoint x: 188, endPoint y: 120, distance: 9.9
click at [188, 118] on div "Forward the code to another user for verification." at bounding box center [328, 122] width 316 height 21
click at [170, 110] on input "a. Forward the code to another user for verification." at bounding box center [170, 107] width 0 height 6
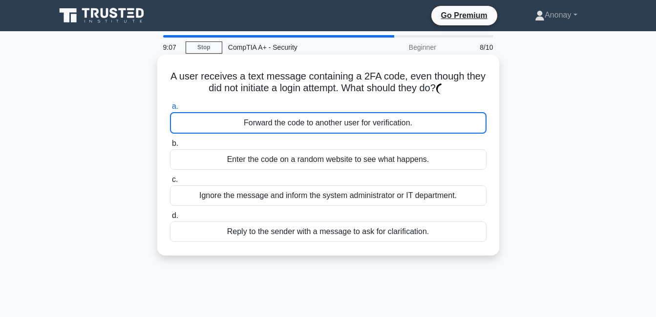
click at [187, 124] on div "Forward the code to another user for verification." at bounding box center [328, 122] width 316 height 21
click at [170, 110] on input "a. Forward the code to another user for verification." at bounding box center [170, 107] width 0 height 6
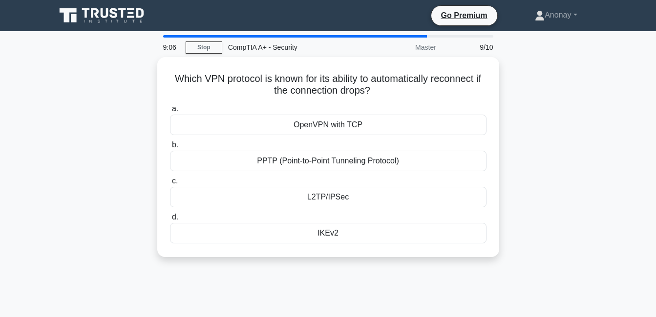
click at [187, 124] on div "OpenVPN with TCP" at bounding box center [328, 125] width 316 height 21
click at [170, 112] on input "a. OpenVPN with TCP" at bounding box center [170, 109] width 0 height 6
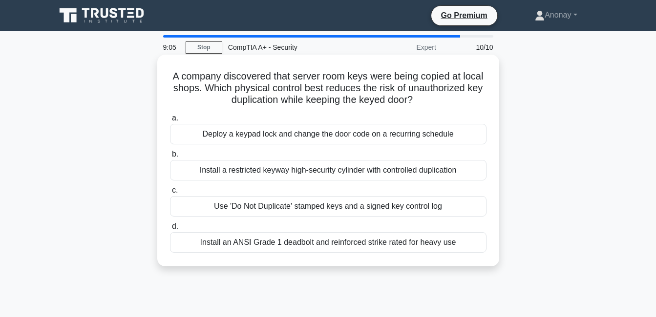
click at [186, 124] on label "a. Deploy a keypad lock and change the door code on a recurring schedule" at bounding box center [328, 128] width 316 height 32
click at [170, 122] on input "a. Deploy a keypad lock and change the door code on a recurring schedule" at bounding box center [170, 118] width 0 height 6
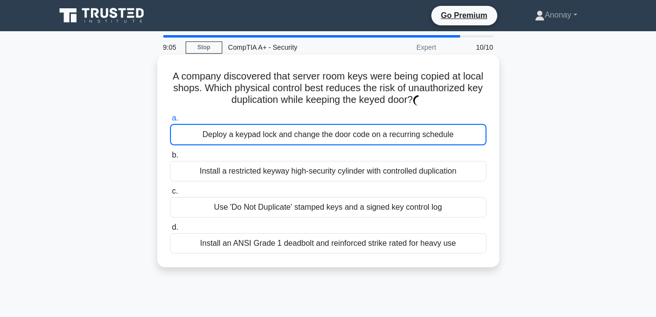
click at [185, 131] on div "Deploy a keypad lock and change the door code on a recurring schedule" at bounding box center [328, 134] width 316 height 21
click at [170, 122] on input "a. Deploy a keypad lock and change the door code on a recurring schedule" at bounding box center [170, 118] width 0 height 6
click at [182, 136] on div "Deploy a keypad lock and change the door code on a recurring schedule" at bounding box center [328, 134] width 316 height 21
click at [170, 122] on input "a. Deploy a keypad lock and change the door code on a recurring schedule" at bounding box center [170, 118] width 0 height 6
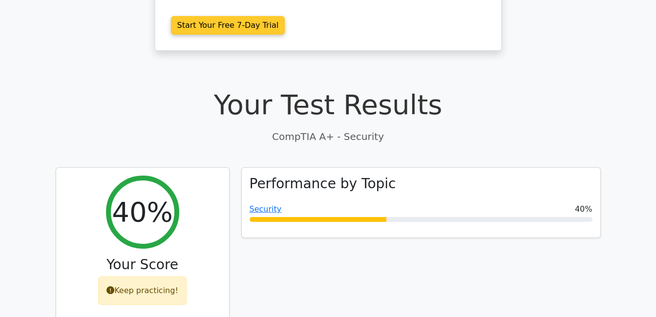
scroll to position [195, 0]
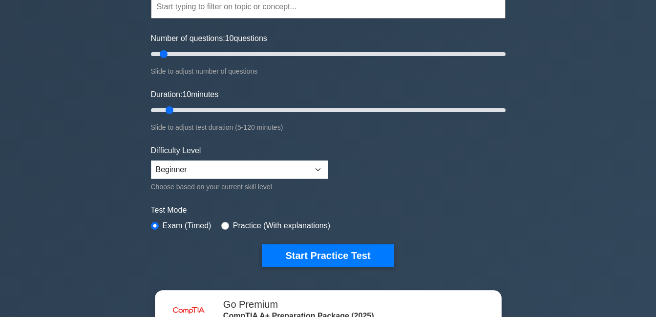
scroll to position [98, 0]
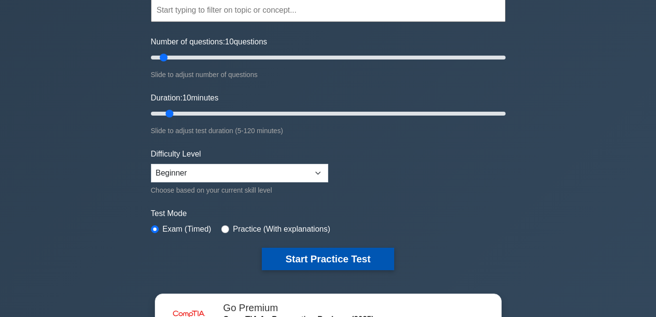
click at [330, 253] on button "Start Practice Test" at bounding box center [328, 259] width 132 height 22
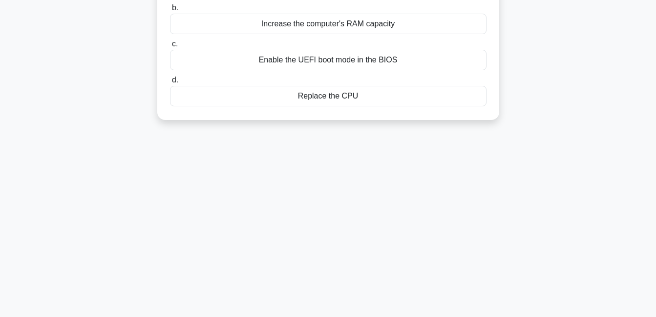
scroll to position [49, 0]
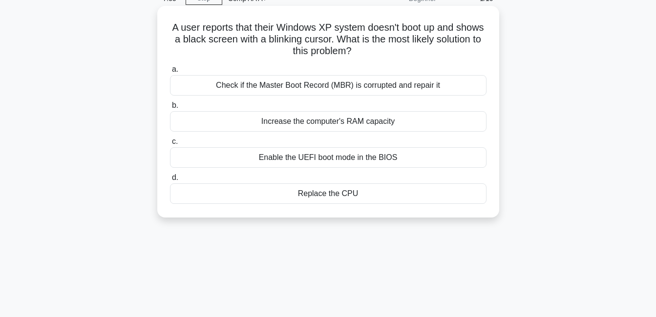
click at [184, 127] on div "Increase the computer's RAM capacity" at bounding box center [328, 121] width 316 height 21
click at [170, 109] on input "b. Increase the computer's RAM capacity" at bounding box center [170, 106] width 0 height 6
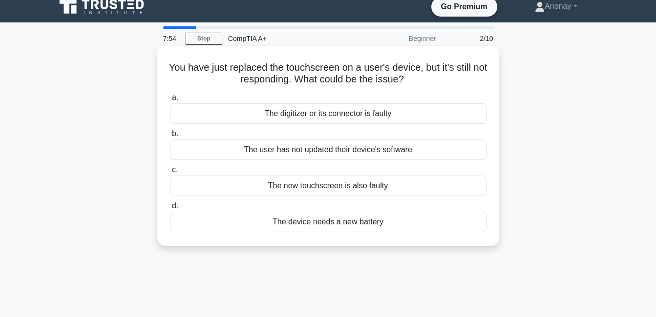
scroll to position [0, 0]
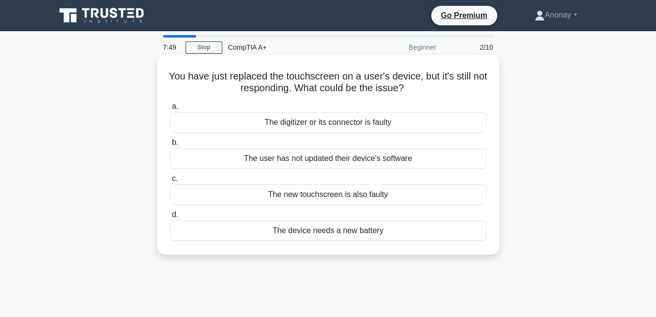
click at [186, 141] on label "b. The user has not updated their device's software" at bounding box center [328, 153] width 316 height 32
click at [170, 141] on input "b. The user has not updated their device's software" at bounding box center [170, 143] width 0 height 6
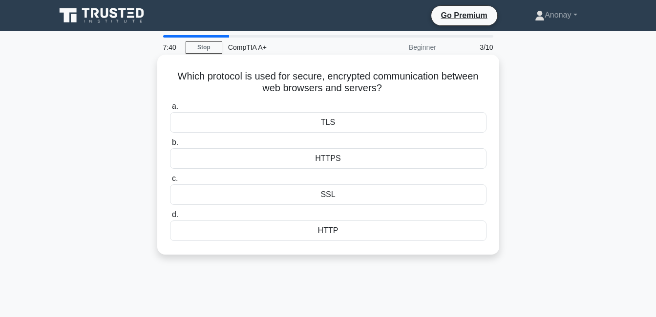
click at [316, 164] on div "HTTPS" at bounding box center [328, 158] width 316 height 21
click at [170, 146] on input "b. HTTPS" at bounding box center [170, 143] width 0 height 6
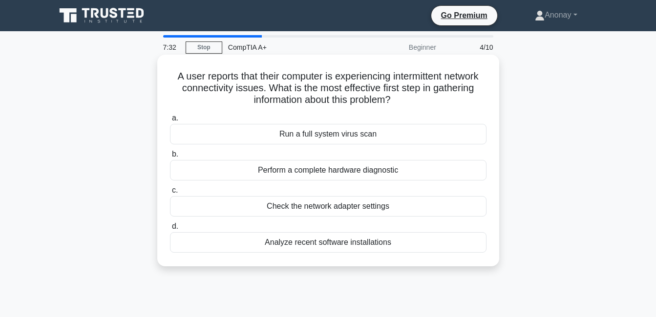
click at [185, 205] on div "Check the network adapter settings" at bounding box center [328, 206] width 316 height 21
click at [170, 194] on input "c. Check the network adapter settings" at bounding box center [170, 190] width 0 height 6
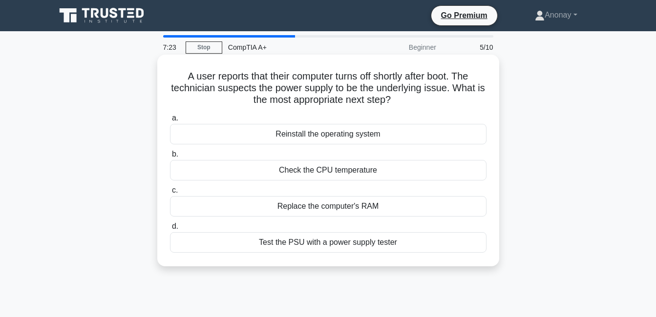
click at [176, 242] on div "Test the PSU with a power supply tester" at bounding box center [328, 242] width 316 height 21
click at [170, 230] on input "d. Test the PSU with a power supply tester" at bounding box center [170, 227] width 0 height 6
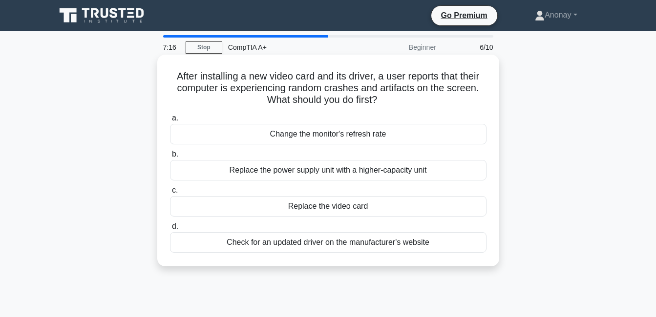
click at [179, 249] on div "Check for an updated driver on the manufacturer's website" at bounding box center [328, 242] width 316 height 21
click at [170, 230] on input "d. Check for an updated driver on the manufacturer's website" at bounding box center [170, 227] width 0 height 6
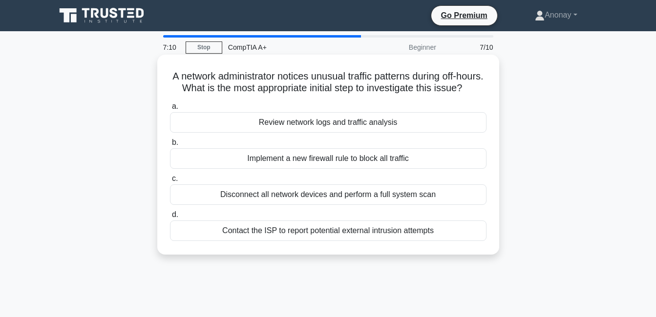
click at [187, 241] on div "Contact the ISP to report potential external intrusion attempts" at bounding box center [328, 231] width 316 height 21
click at [170, 218] on input "d. Contact the ISP to report potential external intrusion attempts" at bounding box center [170, 215] width 0 height 6
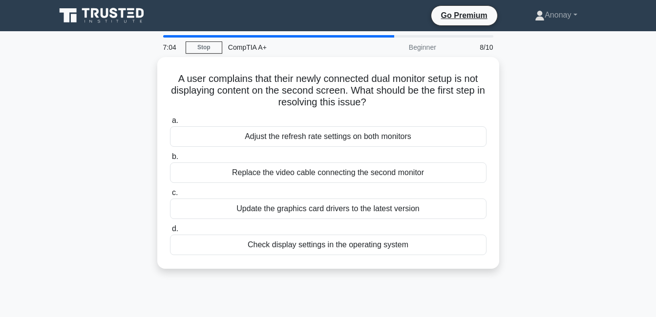
click at [84, 237] on div "A user complains that their newly connected dual monitor setup is not displayin…" at bounding box center [328, 169] width 557 height 224
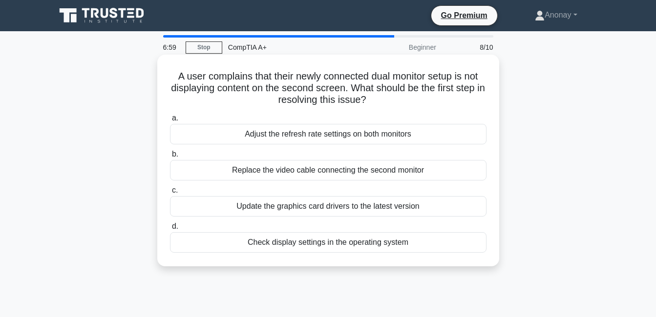
click at [240, 169] on div "Replace the video cable connecting the second monitor" at bounding box center [328, 170] width 316 height 21
click at [170, 158] on input "b. Replace the video cable connecting the second monitor" at bounding box center [170, 154] width 0 height 6
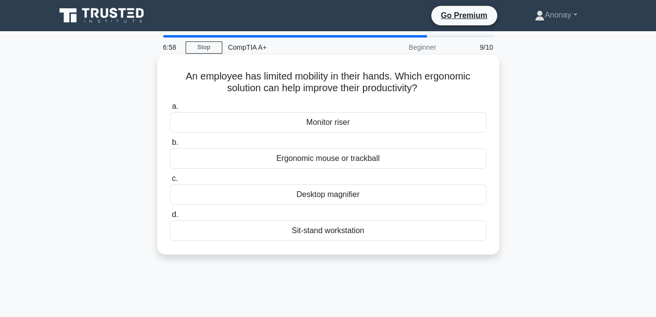
click at [198, 211] on label "d. Sit-stand workstation" at bounding box center [328, 225] width 316 height 32
click at [170, 212] on input "d. Sit-stand workstation" at bounding box center [170, 215] width 0 height 6
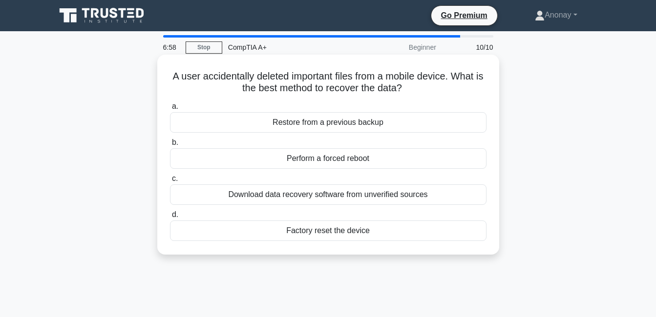
click at [195, 228] on div "Factory reset the device" at bounding box center [328, 231] width 316 height 21
click at [170, 218] on input "d. Factory reset the device" at bounding box center [170, 215] width 0 height 6
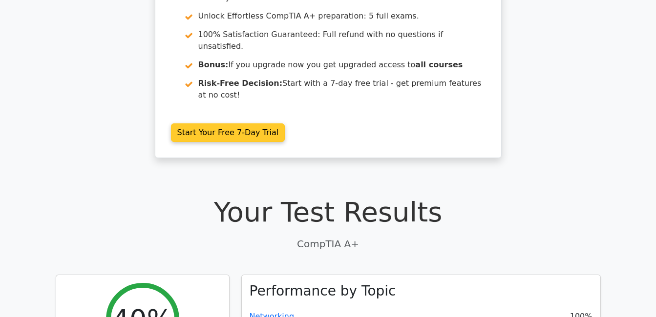
scroll to position [98, 0]
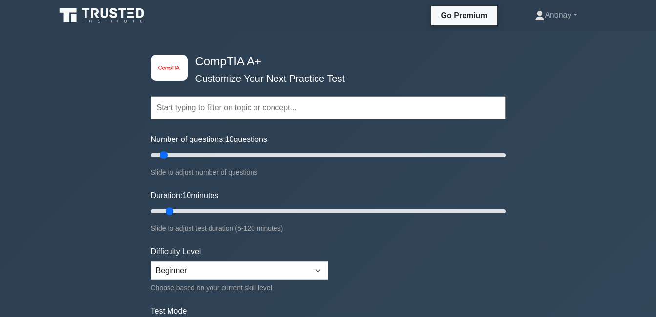
click at [347, 112] on input "text" at bounding box center [328, 107] width 354 height 23
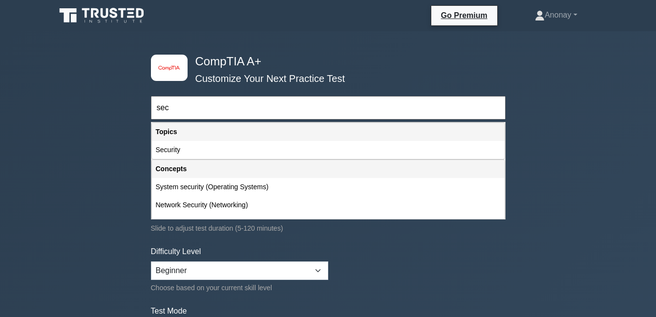
click at [172, 154] on div "Security" at bounding box center [328, 150] width 353 height 18
type input "Security"
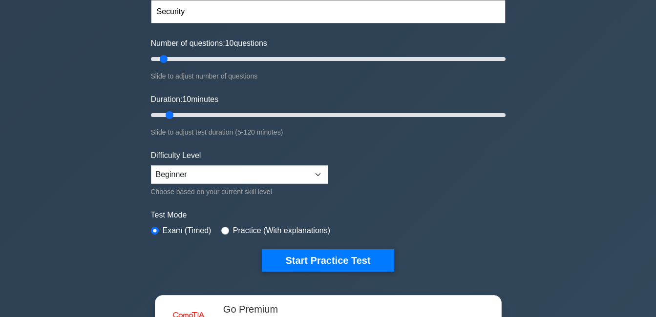
scroll to position [98, 0]
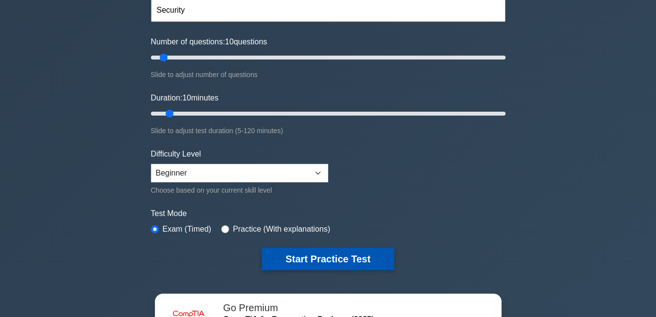
click at [290, 259] on button "Start Practice Test" at bounding box center [328, 259] width 132 height 22
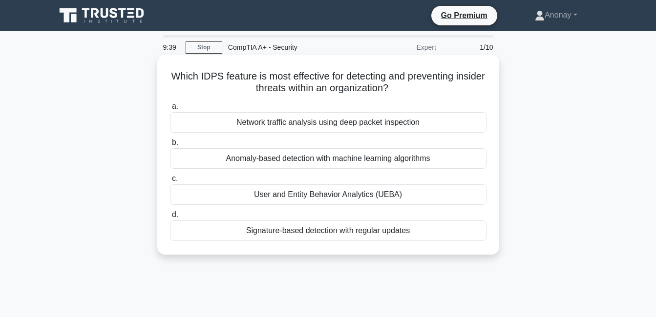
click at [178, 193] on div "User and Entity Behavior Analytics (UEBA)" at bounding box center [328, 195] width 316 height 21
click at [170, 182] on input "c. User and Entity Behavior Analytics (UEBA)" at bounding box center [170, 179] width 0 height 6
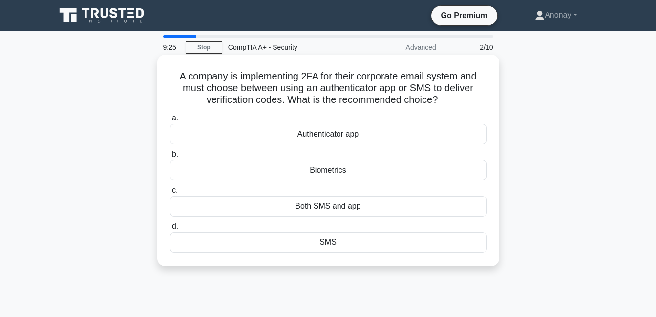
click at [183, 133] on div "Authenticator app" at bounding box center [328, 134] width 316 height 21
click at [170, 122] on input "a. Authenticator app" at bounding box center [170, 118] width 0 height 6
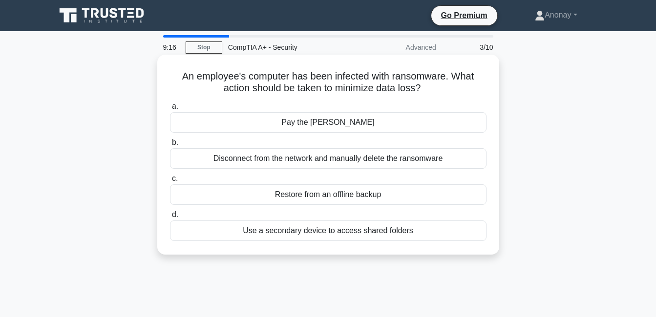
click at [180, 196] on div "Restore from an offline backup" at bounding box center [328, 195] width 316 height 21
click at [170, 182] on input "c. Restore from an offline backup" at bounding box center [170, 179] width 0 height 6
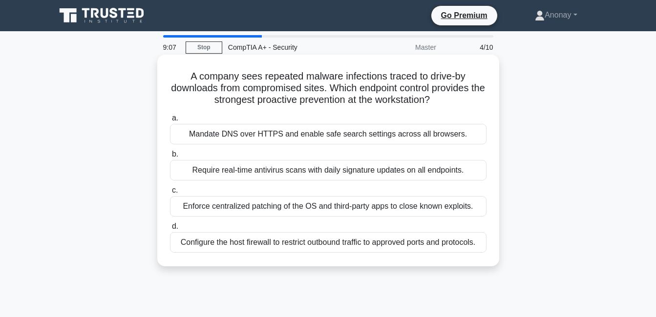
click at [177, 210] on div "Enforce centralized patching of the OS and third-party apps to close known expl…" at bounding box center [328, 206] width 316 height 21
click at [170, 194] on input "c. Enforce centralized patching of the OS and third-party apps to close known e…" at bounding box center [170, 190] width 0 height 6
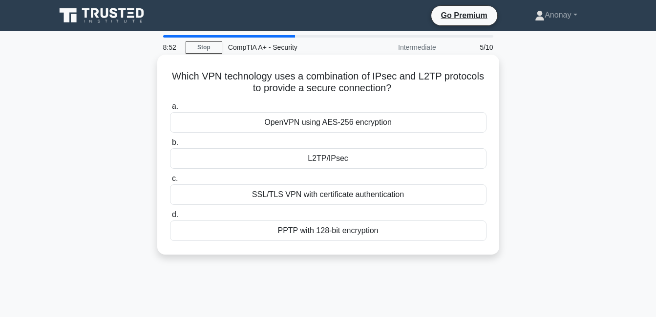
click at [184, 158] on div "L2TP/IPsec" at bounding box center [328, 158] width 316 height 21
click at [170, 146] on input "b. L2TP/IPsec" at bounding box center [170, 143] width 0 height 6
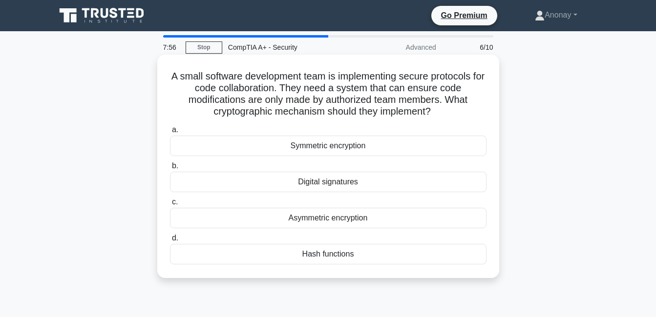
click at [179, 184] on div "Digital signatures" at bounding box center [328, 182] width 316 height 21
click at [170, 169] on input "b. Digital signatures" at bounding box center [170, 166] width 0 height 6
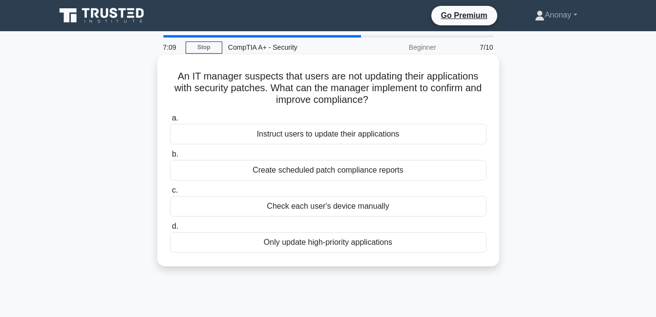
click at [183, 176] on div "Create scheduled patch compliance reports" at bounding box center [328, 170] width 316 height 21
click at [170, 158] on input "b. Create scheduled patch compliance reports" at bounding box center [170, 154] width 0 height 6
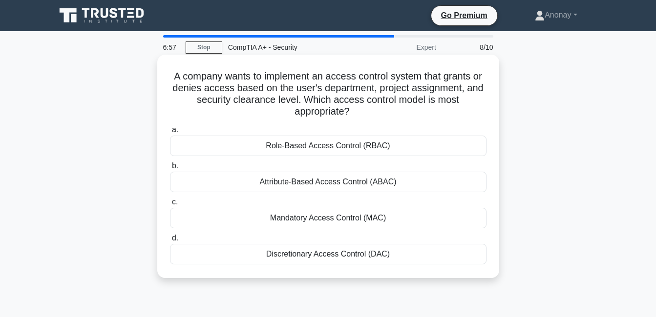
click at [181, 181] on div "Attribute-Based Access Control (ABAC)" at bounding box center [328, 182] width 316 height 21
click at [170, 169] on input "b. Attribute-Based Access Control (ABAC)" at bounding box center [170, 166] width 0 height 6
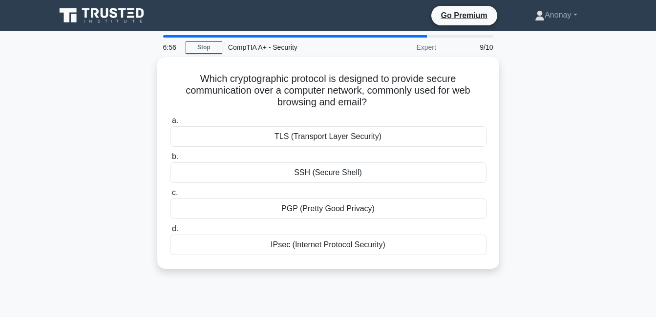
click at [599, 134] on div "Which cryptographic protocol is designed to provide secure communication over a…" at bounding box center [328, 169] width 557 height 224
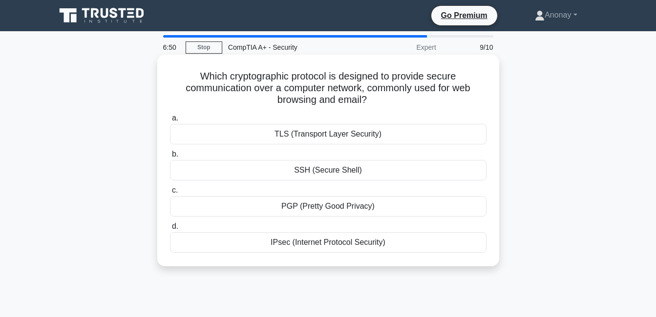
click at [256, 174] on div "SSH (Secure Shell)" at bounding box center [328, 170] width 316 height 21
click at [170, 158] on input "b. SSH (Secure Shell)" at bounding box center [170, 154] width 0 height 6
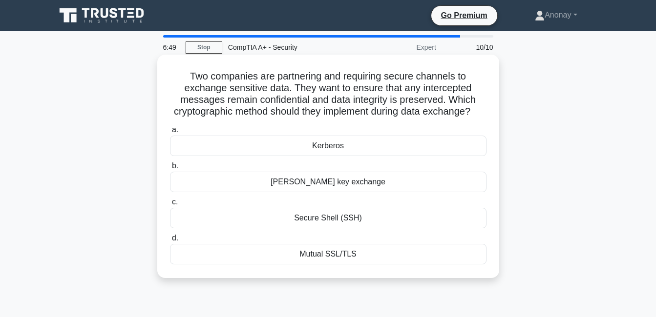
click at [269, 265] on div "Mutual SSL/TLS" at bounding box center [328, 254] width 316 height 21
click at [170, 242] on input "d. Mutual SSL/TLS" at bounding box center [170, 238] width 0 height 6
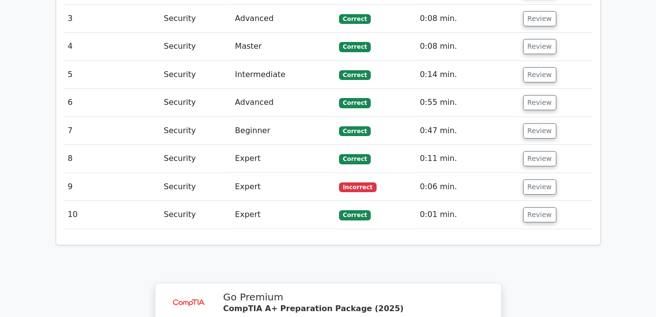
scroll to position [1367, 0]
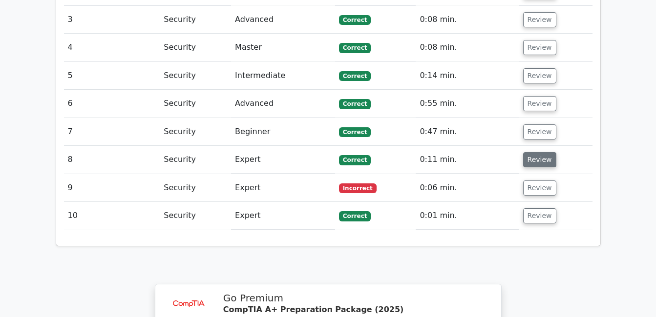
click at [533, 152] on button "Review" at bounding box center [539, 159] width 33 height 15
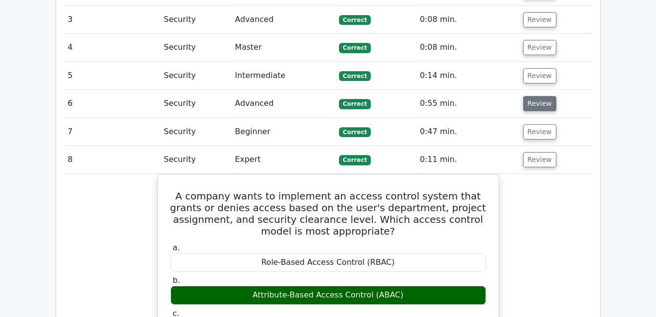
click at [538, 96] on button "Review" at bounding box center [539, 103] width 33 height 15
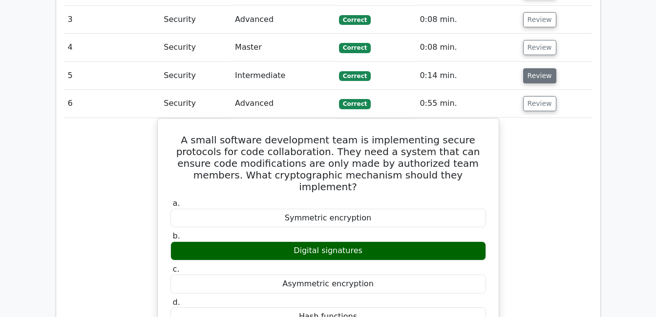
click at [526, 68] on button "Review" at bounding box center [539, 75] width 33 height 15
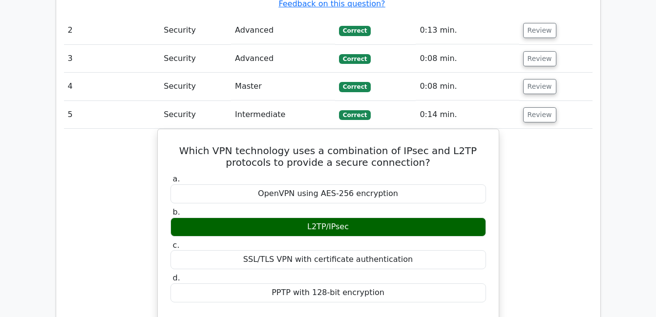
scroll to position [1269, 0]
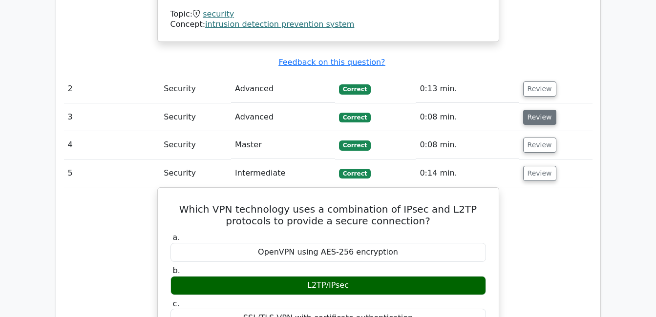
click at [525, 110] on button "Review" at bounding box center [539, 117] width 33 height 15
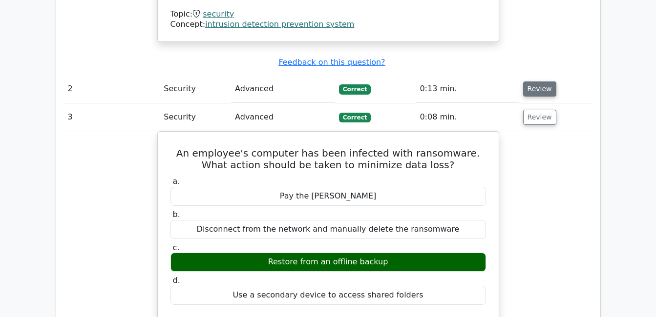
click at [539, 82] on button "Review" at bounding box center [539, 89] width 33 height 15
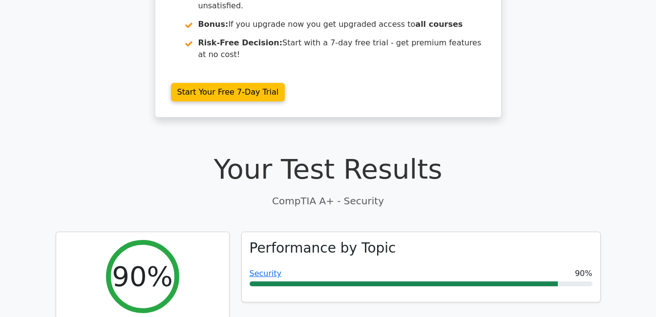
scroll to position [146, 0]
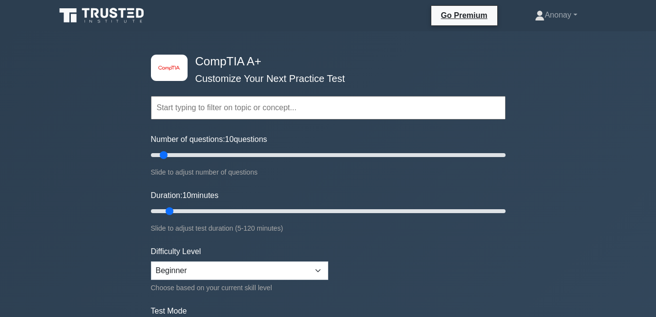
click at [230, 96] on div "Topics Hardware Operating Systems Networking Security Troubleshooting Mobile De…" at bounding box center [328, 94] width 354 height 56
click at [227, 104] on input "text" at bounding box center [328, 107] width 354 height 23
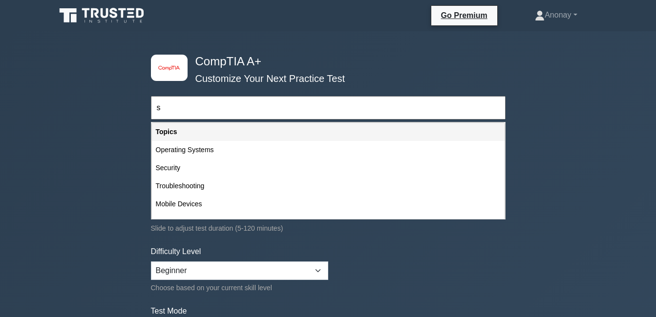
drag, startPoint x: 189, startPoint y: 172, endPoint x: 198, endPoint y: 167, distance: 9.4
click at [189, 172] on div "Security" at bounding box center [328, 168] width 353 height 18
type input "Security"
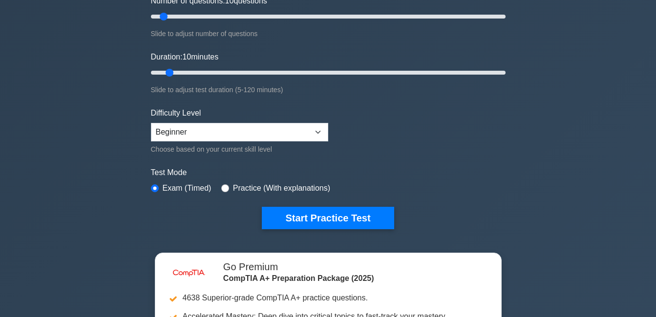
scroll to position [195, 0]
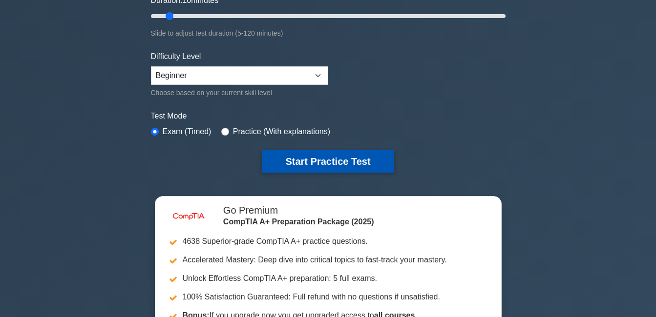
click at [325, 157] on button "Start Practice Test" at bounding box center [328, 161] width 132 height 22
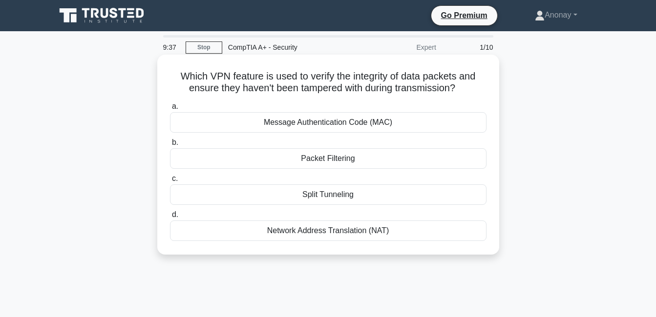
click at [186, 126] on div "Message Authentication Code (MAC)" at bounding box center [328, 122] width 316 height 21
click at [170, 110] on input "a. Message Authentication Code (MAC)" at bounding box center [170, 107] width 0 height 6
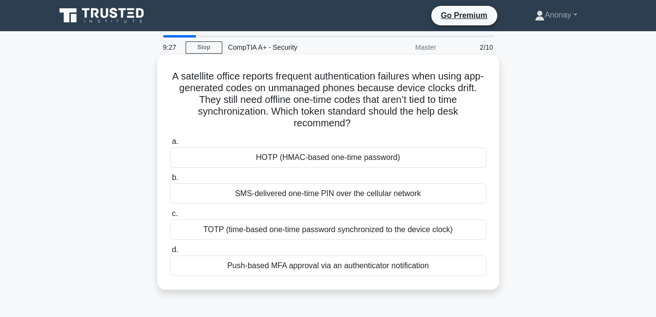
click at [182, 152] on div "HOTP (HMAC-based one-time password)" at bounding box center [328, 157] width 316 height 21
click at [170, 145] on input "a. HOTP (HMAC-based one-time password)" at bounding box center [170, 142] width 0 height 6
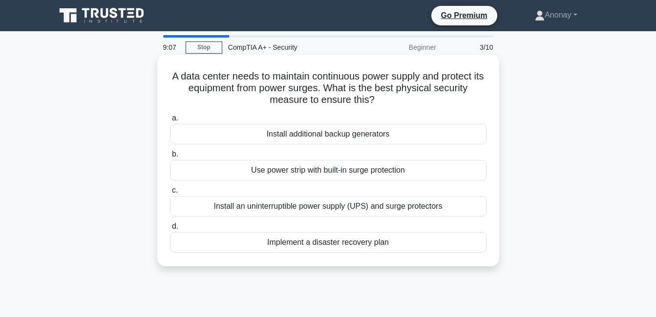
click at [184, 202] on div "Install an uninterruptible power supply (UPS) and surge protectors" at bounding box center [328, 206] width 316 height 21
click at [170, 194] on input "c. Install an uninterruptible power supply (UPS) and surge protectors" at bounding box center [170, 190] width 0 height 6
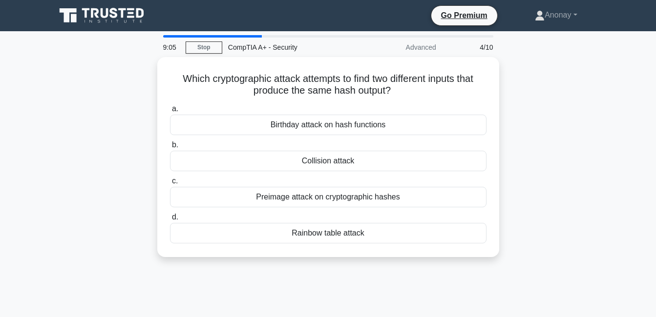
click at [572, 157] on div "Which cryptographic attack attempts to find two different inputs that produce t…" at bounding box center [328, 163] width 557 height 212
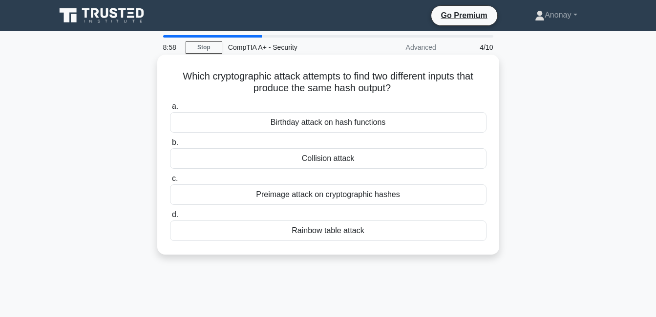
click at [181, 154] on div "Collision attack" at bounding box center [328, 158] width 316 height 21
click at [170, 146] on input "b. Collision attack" at bounding box center [170, 143] width 0 height 6
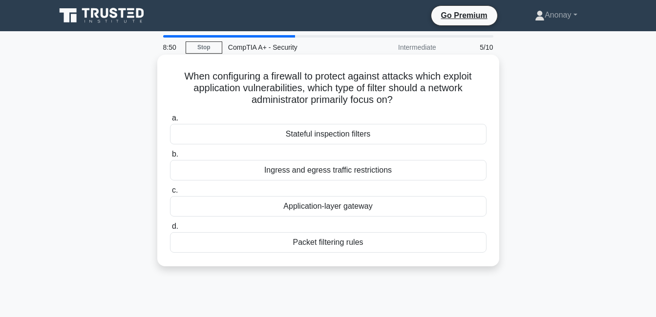
click at [177, 208] on div "Application-layer gateway" at bounding box center [328, 206] width 316 height 21
click at [170, 194] on input "c. Application-layer gateway" at bounding box center [170, 190] width 0 height 6
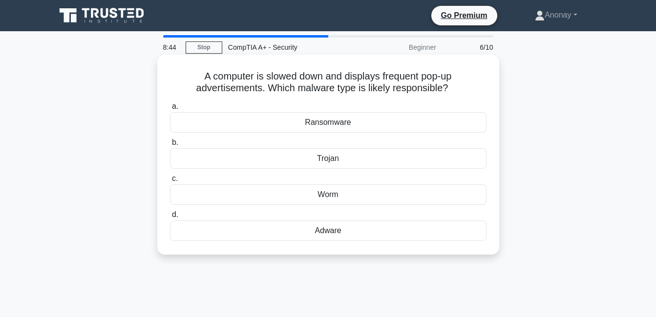
click at [184, 235] on div "Adware" at bounding box center [328, 231] width 316 height 21
click at [170, 218] on input "d. Adware" at bounding box center [170, 215] width 0 height 6
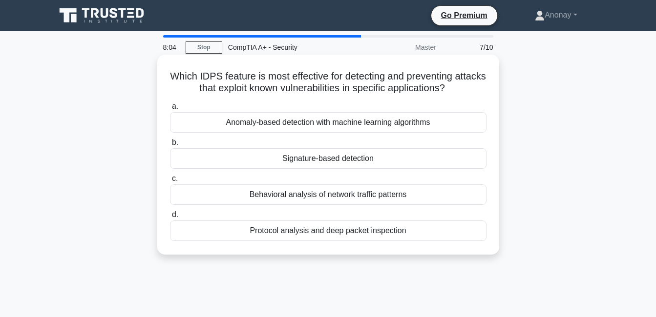
click at [183, 164] on div "Signature-based detection" at bounding box center [328, 158] width 316 height 21
click at [170, 146] on input "b. Signature-based detection" at bounding box center [170, 143] width 0 height 6
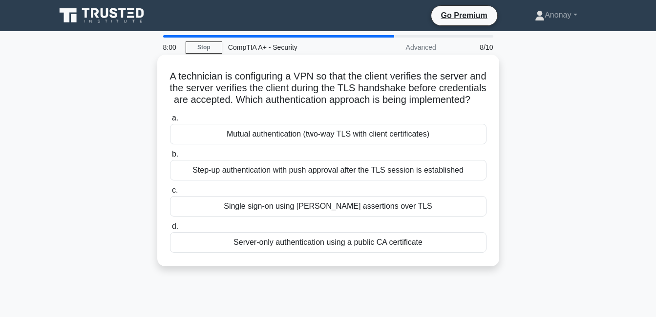
click at [201, 181] on div "Step-up authentication with push approval after the TLS session is established" at bounding box center [328, 170] width 316 height 21
click at [170, 158] on input "b. Step-up authentication with push approval after the TLS session is establish…" at bounding box center [170, 154] width 0 height 6
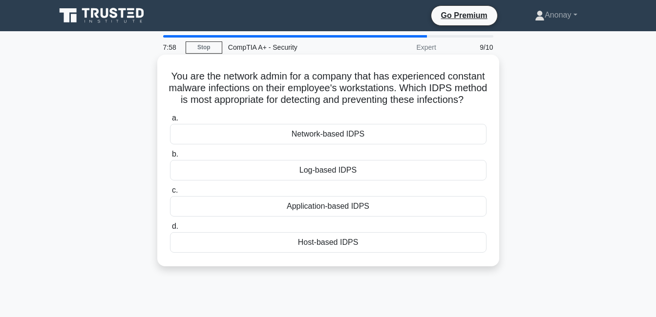
click at [205, 145] on div "Network-based IDPS" at bounding box center [328, 134] width 316 height 21
click at [170, 122] on input "a. Network-based IDPS" at bounding box center [170, 118] width 0 height 6
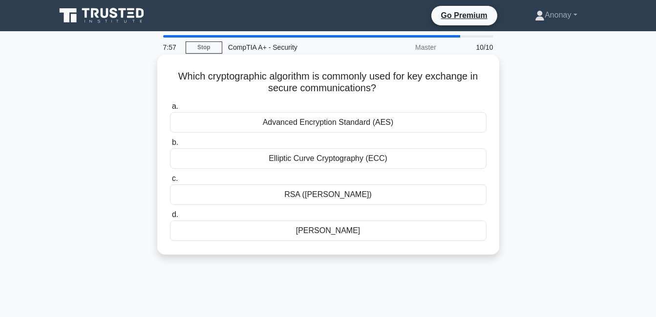
click at [185, 229] on div "Diffie-Hellman" at bounding box center [328, 231] width 316 height 21
click at [170, 218] on input "d. Diffie-Hellman" at bounding box center [170, 215] width 0 height 6
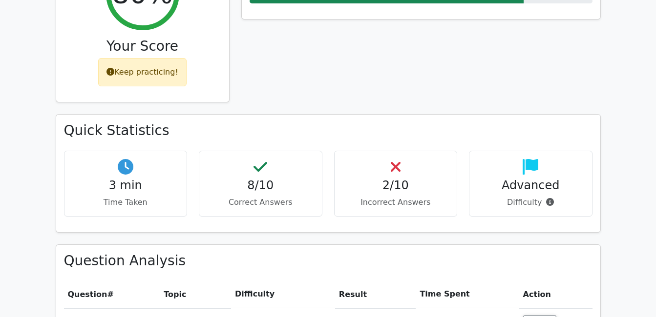
scroll to position [488, 0]
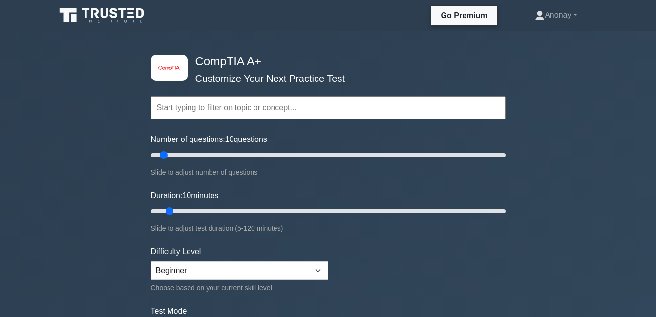
click at [293, 101] on input "text" at bounding box center [328, 107] width 354 height 23
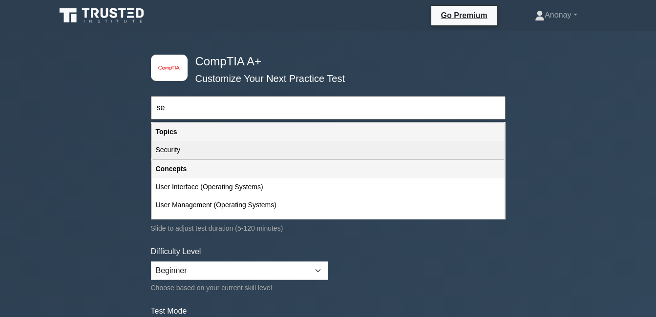
click at [216, 147] on div "Security" at bounding box center [328, 150] width 353 height 18
type input "Security"
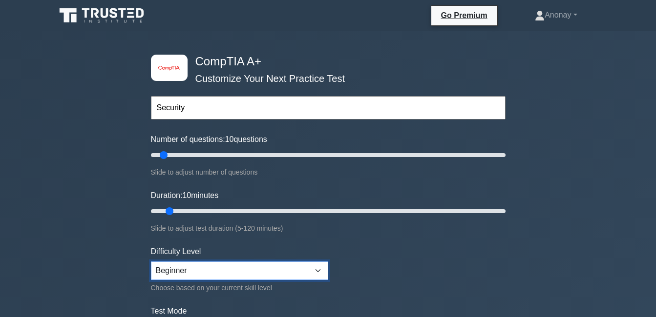
click at [302, 271] on select "Beginner Intermediate Expert" at bounding box center [239, 271] width 177 height 19
click at [151, 262] on select "Beginner Intermediate Expert" at bounding box center [239, 271] width 177 height 19
click at [213, 271] on select "Beginner Intermediate Expert" at bounding box center [239, 271] width 177 height 19
select select "intermediate"
click at [151, 262] on select "Beginner Intermediate Expert" at bounding box center [239, 271] width 177 height 19
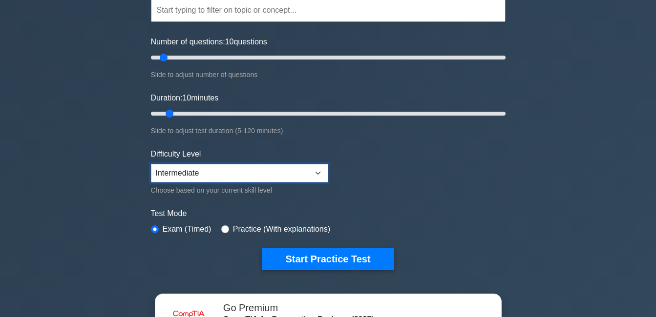
scroll to position [195, 0]
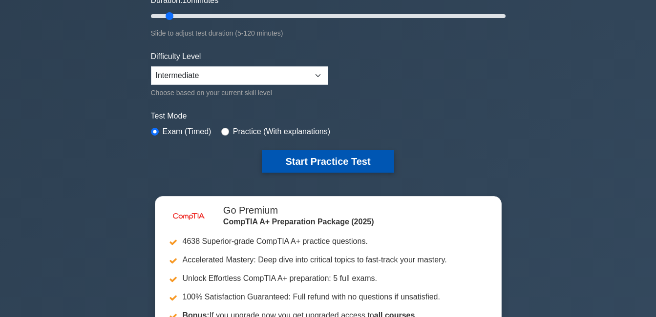
click at [321, 155] on button "Start Practice Test" at bounding box center [328, 161] width 132 height 22
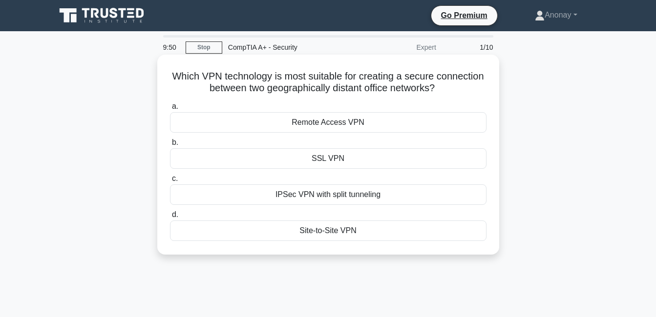
click at [288, 166] on div "SSL VPN" at bounding box center [328, 158] width 316 height 21
click at [170, 146] on input "b. SSL VPN" at bounding box center [170, 143] width 0 height 6
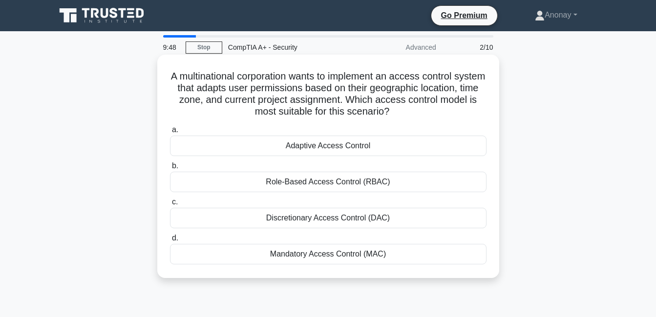
click at [181, 181] on div "Role-Based Access Control (RBAC)" at bounding box center [328, 182] width 316 height 21
click at [170, 169] on input "b. Role-Based Access Control (RBAC)" at bounding box center [170, 166] width 0 height 6
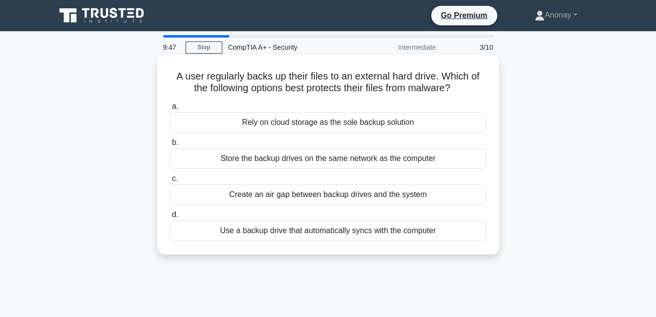
click at [181, 199] on div "Create an air gap between backup drives and the system" at bounding box center [328, 195] width 316 height 21
click at [170, 182] on input "c. Create an air gap between backup drives and the system" at bounding box center [170, 179] width 0 height 6
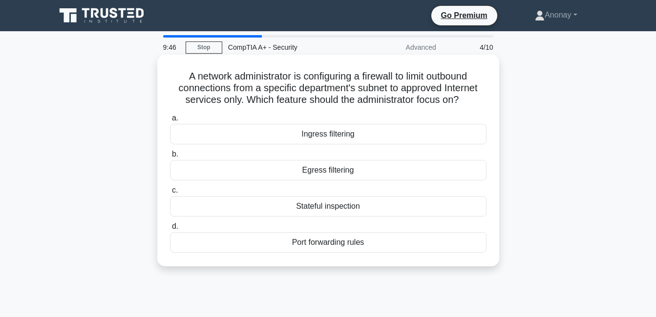
drag, startPoint x: 184, startPoint y: 211, endPoint x: 192, endPoint y: 193, distance: 20.3
click at [184, 211] on div "Stateful inspection" at bounding box center [328, 206] width 316 height 21
click at [170, 194] on input "c. Stateful inspection" at bounding box center [170, 190] width 0 height 6
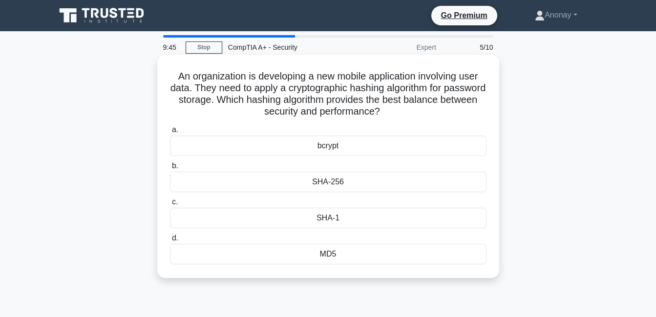
click at [179, 140] on div "bcrypt" at bounding box center [328, 146] width 316 height 21
click at [170, 133] on input "a. bcrypt" at bounding box center [170, 130] width 0 height 6
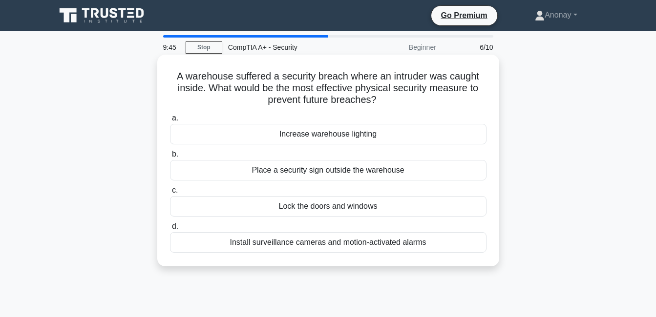
click at [185, 176] on div "Place a security sign outside the warehouse" at bounding box center [328, 170] width 316 height 21
click at [170, 158] on input "b. Place a security sign outside the warehouse" at bounding box center [170, 154] width 0 height 6
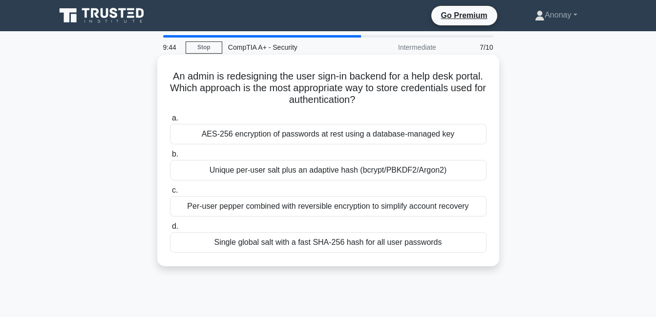
click at [177, 215] on div "Per-user pepper combined with reversible encryption to simplify account recovery" at bounding box center [328, 206] width 316 height 21
click at [170, 194] on input "c. Per-user pepper combined with reversible encryption to simplify account reco…" at bounding box center [170, 190] width 0 height 6
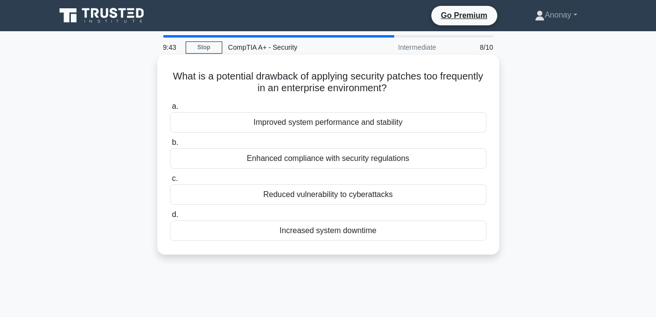
click at [229, 144] on label "b. Enhanced compliance with security regulations" at bounding box center [328, 153] width 316 height 32
click at [170, 144] on input "b. Enhanced compliance with security regulations" at bounding box center [170, 143] width 0 height 6
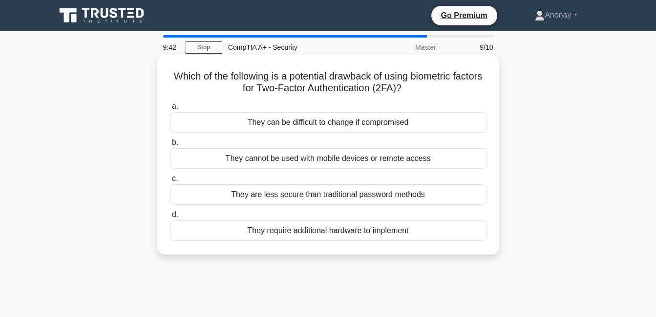
click at [216, 221] on div "They require additional hardware to implement" at bounding box center [328, 231] width 316 height 21
click at [170, 218] on input "d. They require additional hardware to implement" at bounding box center [170, 215] width 0 height 6
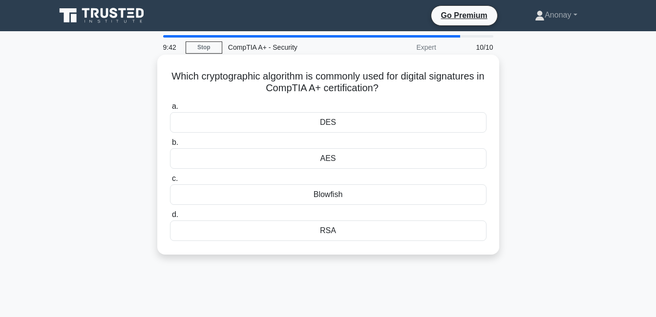
click at [231, 121] on div "DES" at bounding box center [328, 122] width 316 height 21
click at [170, 110] on input "a. DES" at bounding box center [170, 107] width 0 height 6
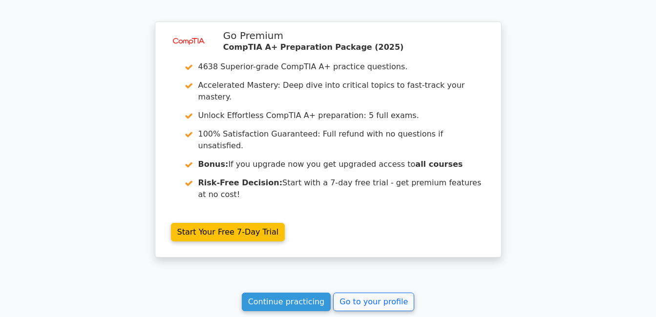
scroll to position [1669, 0]
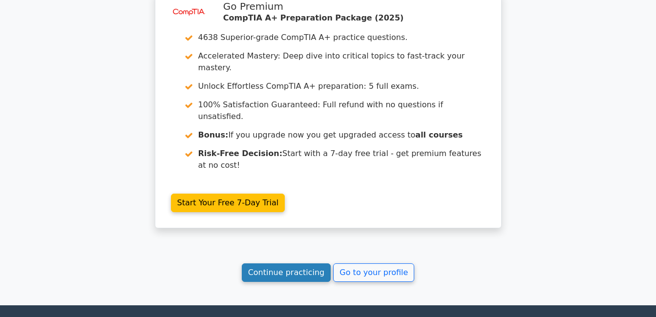
click at [300, 264] on link "Continue practicing" at bounding box center [286, 273] width 89 height 19
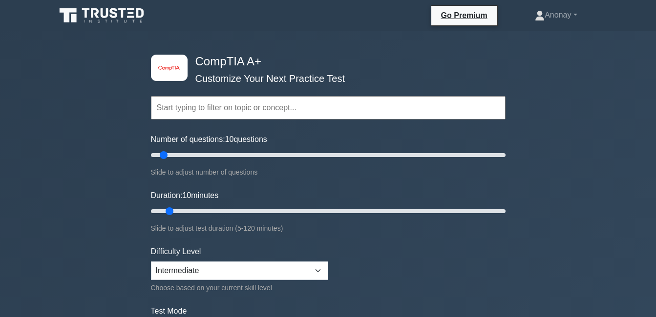
click at [277, 117] on input "text" at bounding box center [328, 107] width 354 height 23
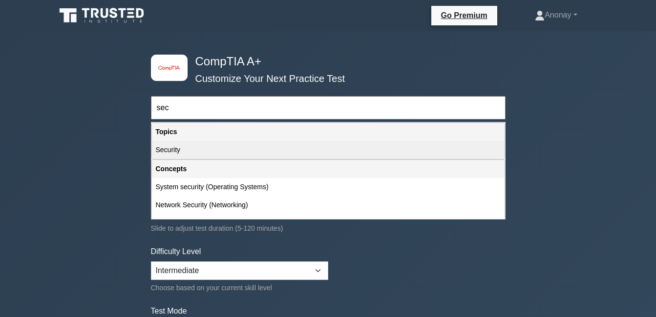
click at [278, 154] on div "Security" at bounding box center [328, 150] width 353 height 18
type input "Security"
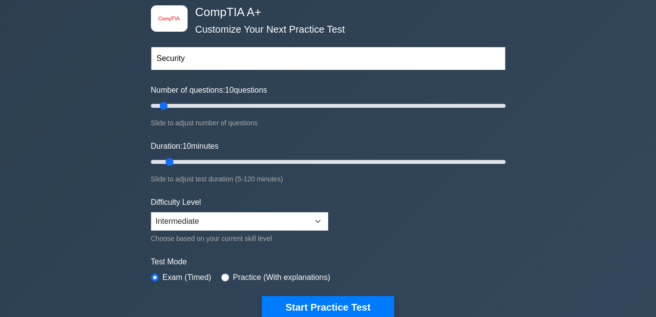
scroll to position [146, 0]
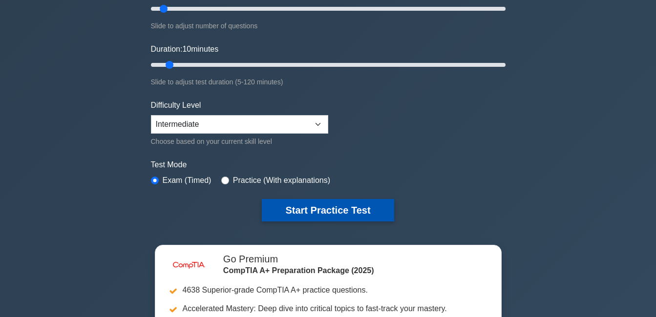
click at [357, 199] on button "Start Practice Test" at bounding box center [328, 210] width 132 height 22
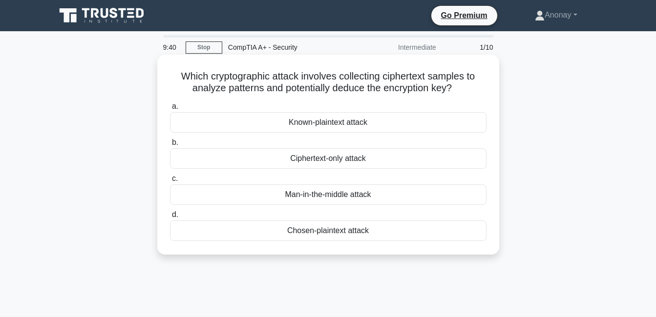
click at [187, 164] on div "Ciphertext-only attack" at bounding box center [328, 158] width 316 height 21
click at [170, 146] on input "b. Ciphertext-only attack" at bounding box center [170, 143] width 0 height 6
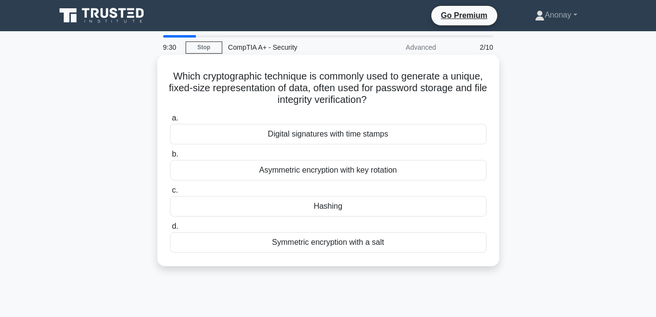
click at [193, 204] on div "Hashing" at bounding box center [328, 206] width 316 height 21
click at [170, 194] on input "c. [GEOGRAPHIC_DATA]" at bounding box center [170, 190] width 0 height 6
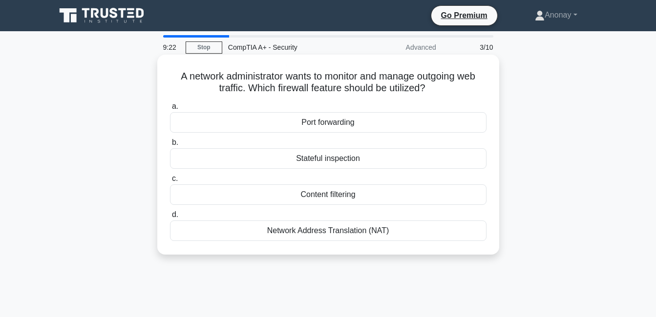
click at [182, 200] on div "Content filtering" at bounding box center [328, 195] width 316 height 21
click at [170, 182] on input "c. Content filtering" at bounding box center [170, 179] width 0 height 6
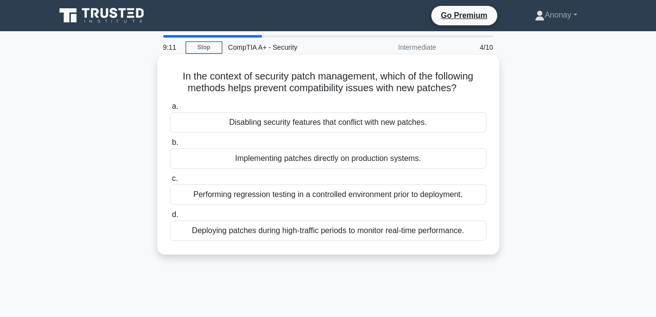
click at [178, 196] on div "Performing regression testing in a controlled environment prior to deployment." at bounding box center [328, 195] width 316 height 21
click at [170, 182] on input "c. Performing regression testing in a controlled environment prior to deploymen…" at bounding box center [170, 179] width 0 height 6
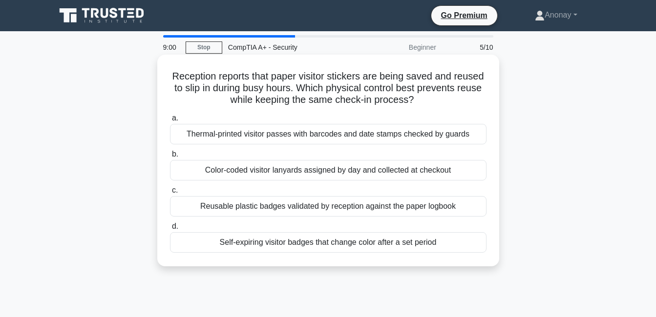
click at [178, 135] on div "Thermal-printed visitor passes with barcodes and date stamps checked by guards" at bounding box center [328, 134] width 316 height 21
click at [170, 122] on input "a. Thermal-printed visitor passes with barcodes and date stamps checked by guar…" at bounding box center [170, 118] width 0 height 6
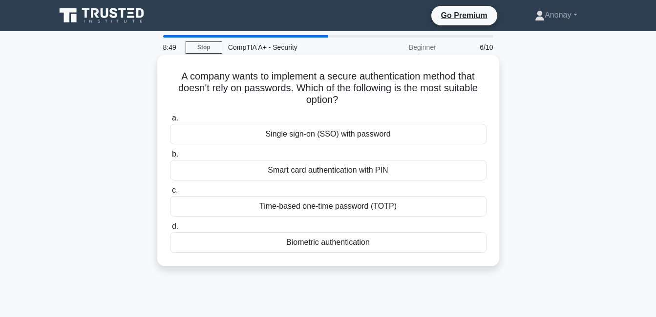
click at [176, 244] on div "Biometric authentication" at bounding box center [328, 242] width 316 height 21
click at [170, 230] on input "d. Biometric authentication" at bounding box center [170, 227] width 0 height 6
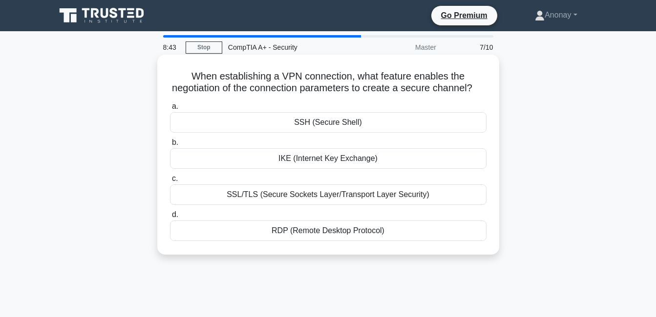
click at [178, 169] on div "IKE (Internet Key Exchange)" at bounding box center [328, 158] width 316 height 21
click at [170, 146] on input "b. IKE (Internet Key Exchange)" at bounding box center [170, 143] width 0 height 6
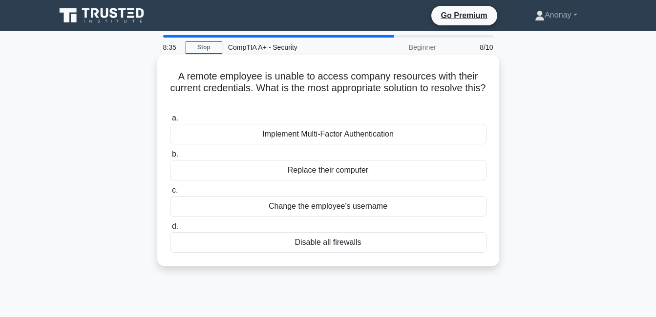
click at [170, 135] on div "Implement Multi-Factor Authentication" at bounding box center [328, 134] width 316 height 21
click at [170, 122] on input "a. Implement Multi-Factor Authentication" at bounding box center [170, 118] width 0 height 6
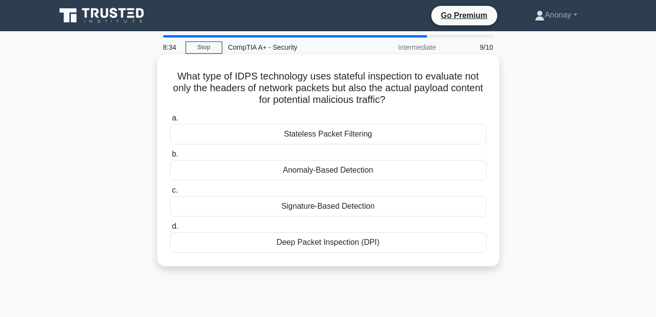
click at [192, 178] on div "Anomaly-Based Detection" at bounding box center [328, 170] width 316 height 21
click at [170, 158] on input "b. Anomaly-Based Detection" at bounding box center [170, 154] width 0 height 6
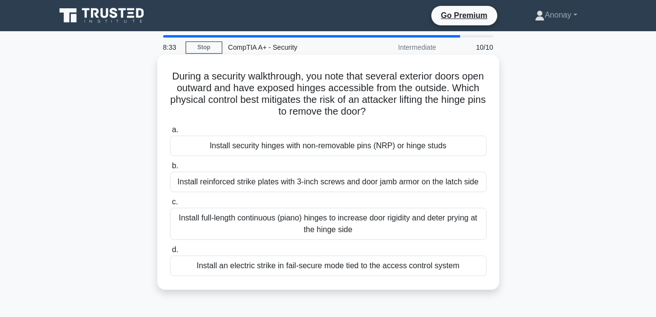
click at [172, 185] on div "Install reinforced strike plates with 3-inch screws and door jamb armor on the …" at bounding box center [328, 182] width 316 height 21
click at [170, 169] on input "b. Install reinforced strike plates with 3-inch screws and door jamb armor on t…" at bounding box center [170, 166] width 0 height 6
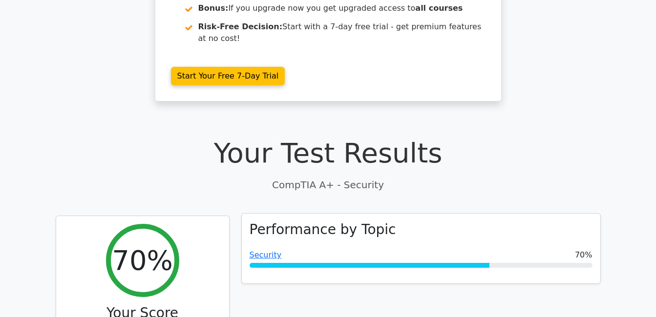
scroll to position [244, 0]
